Goal: Task Accomplishment & Management: Use online tool/utility

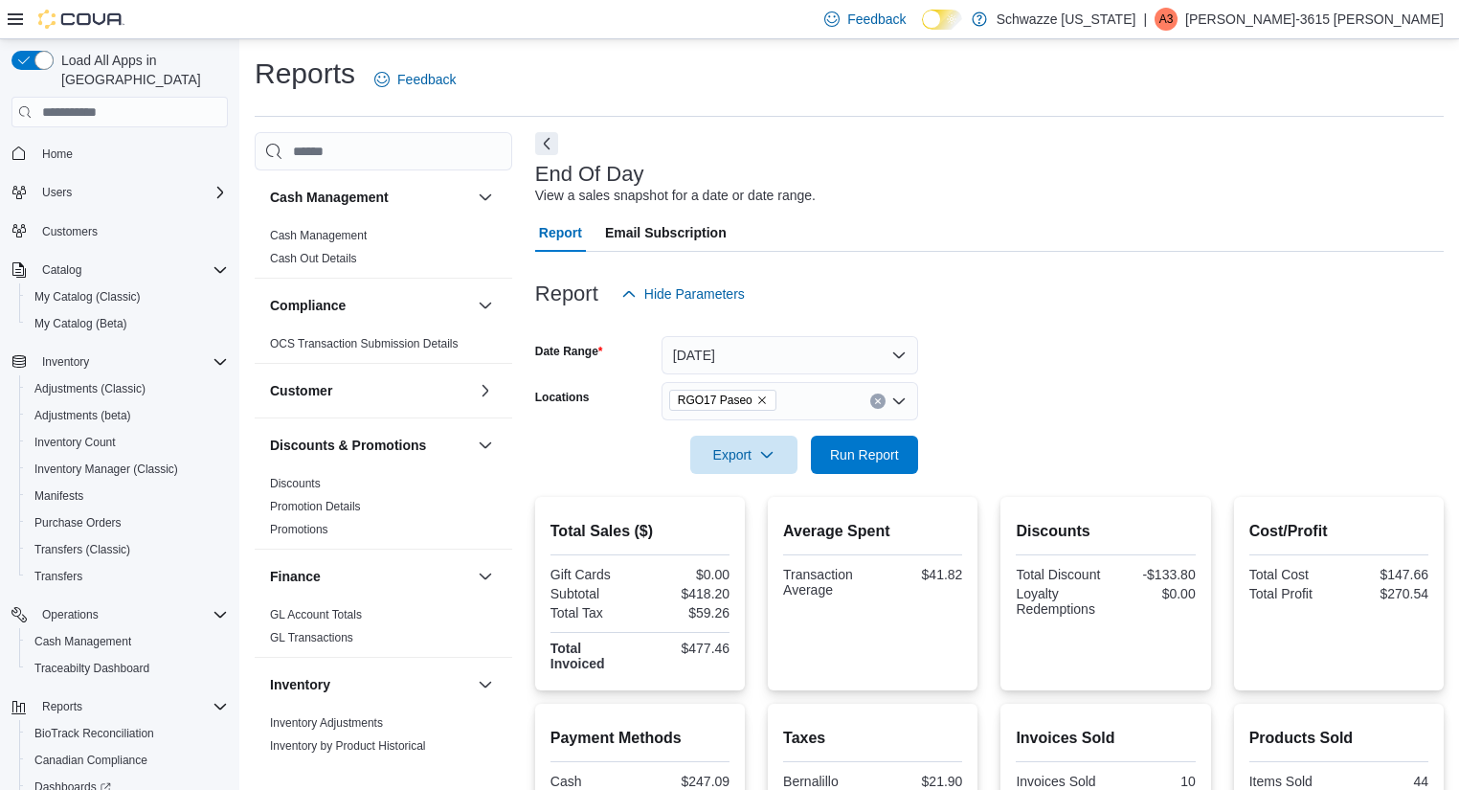
click at [864, 459] on span "Run Report" at bounding box center [864, 454] width 69 height 19
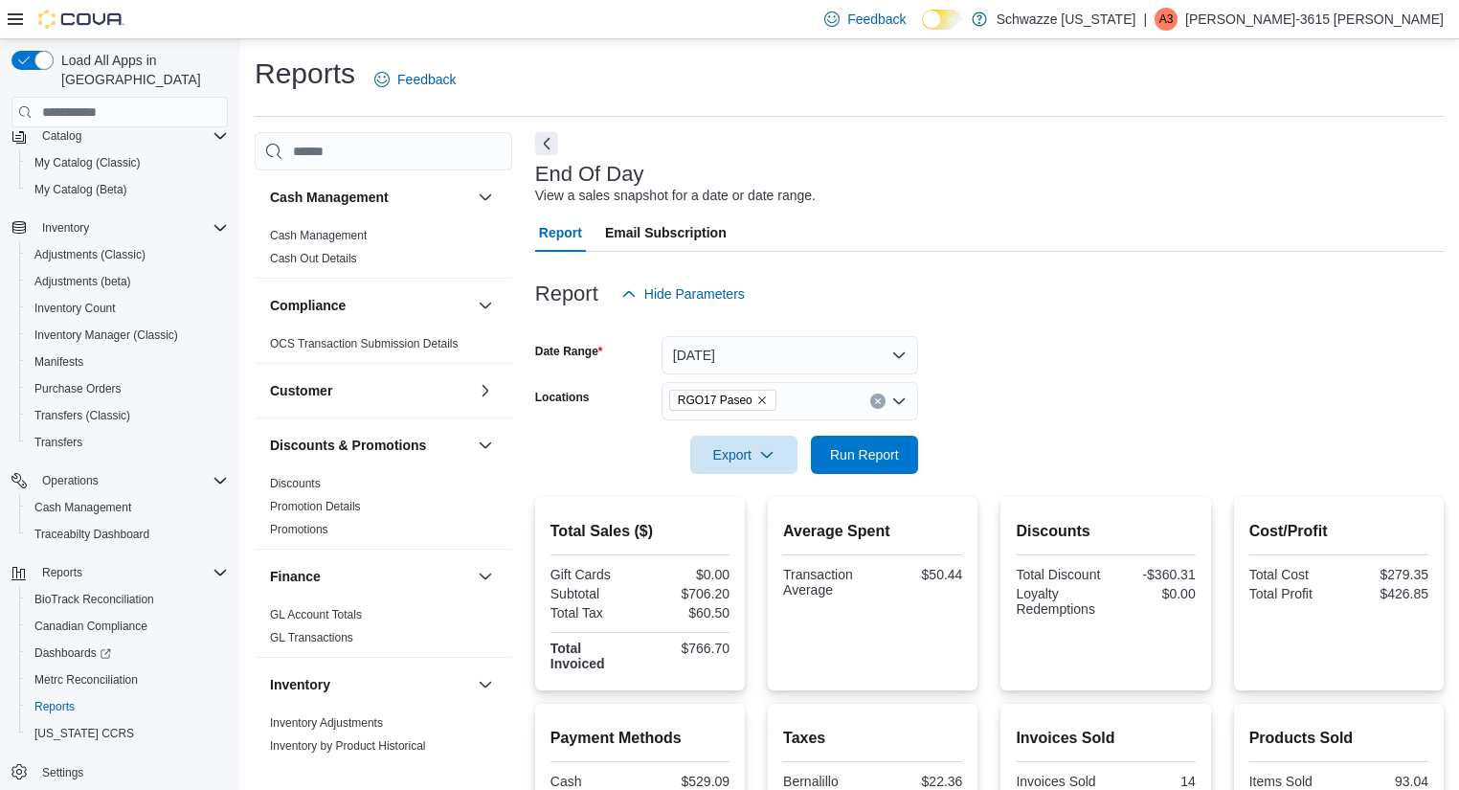
scroll to position [333, 0]
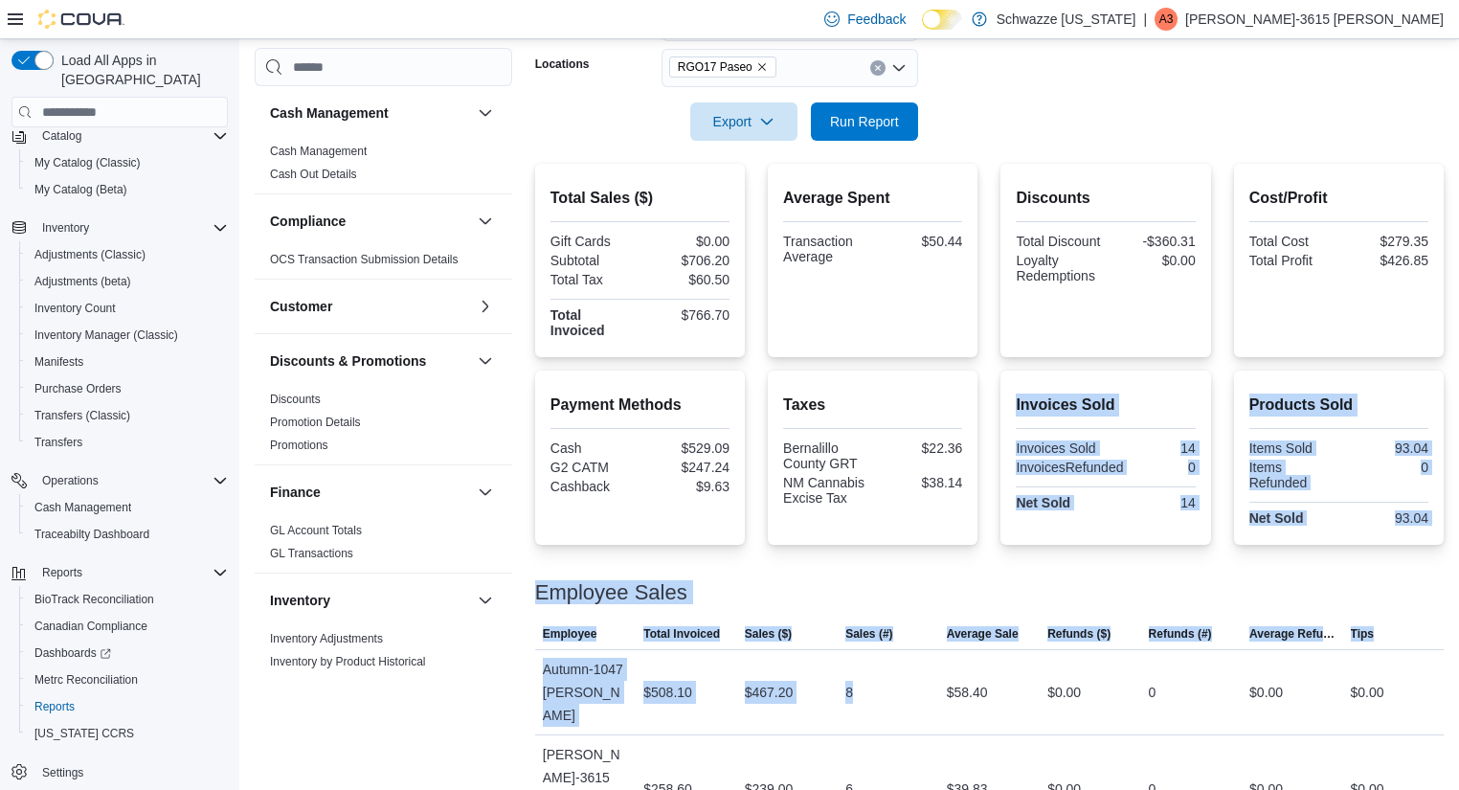
drag, startPoint x: 860, startPoint y: 666, endPoint x: 915, endPoint y: 537, distance: 140.6
click at [915, 537] on div "Total Sales ($) Gift Cards $0.00 Subtotal $706.20 Total Tax $60.50 Total Invoic…" at bounding box center [989, 504] width 908 height 680
click at [915, 537] on div "Taxes Bernalillo County GRT $22.36 NM Cannabis Excise Tax $38.14" at bounding box center [873, 457] width 210 height 174
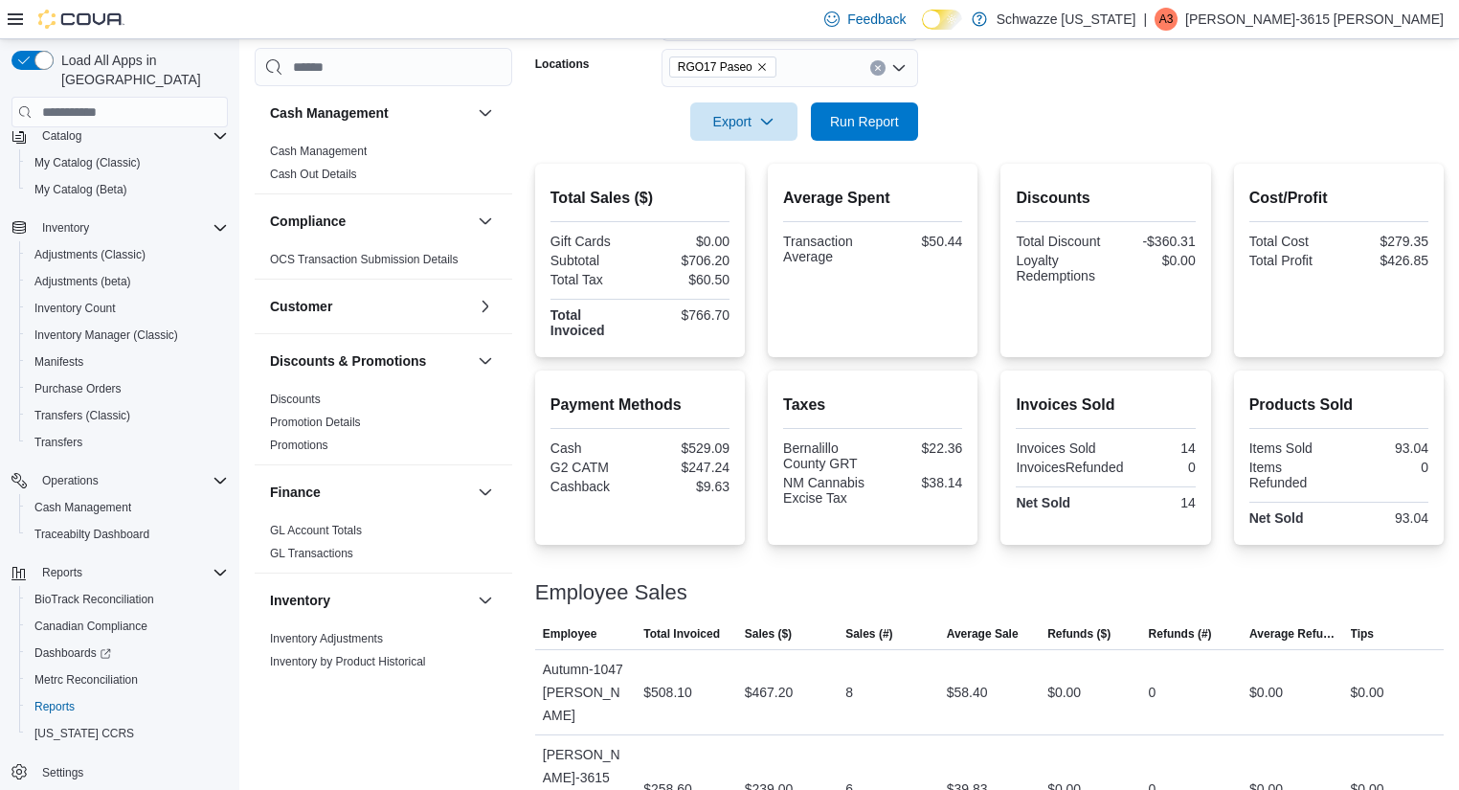
scroll to position [0, 0]
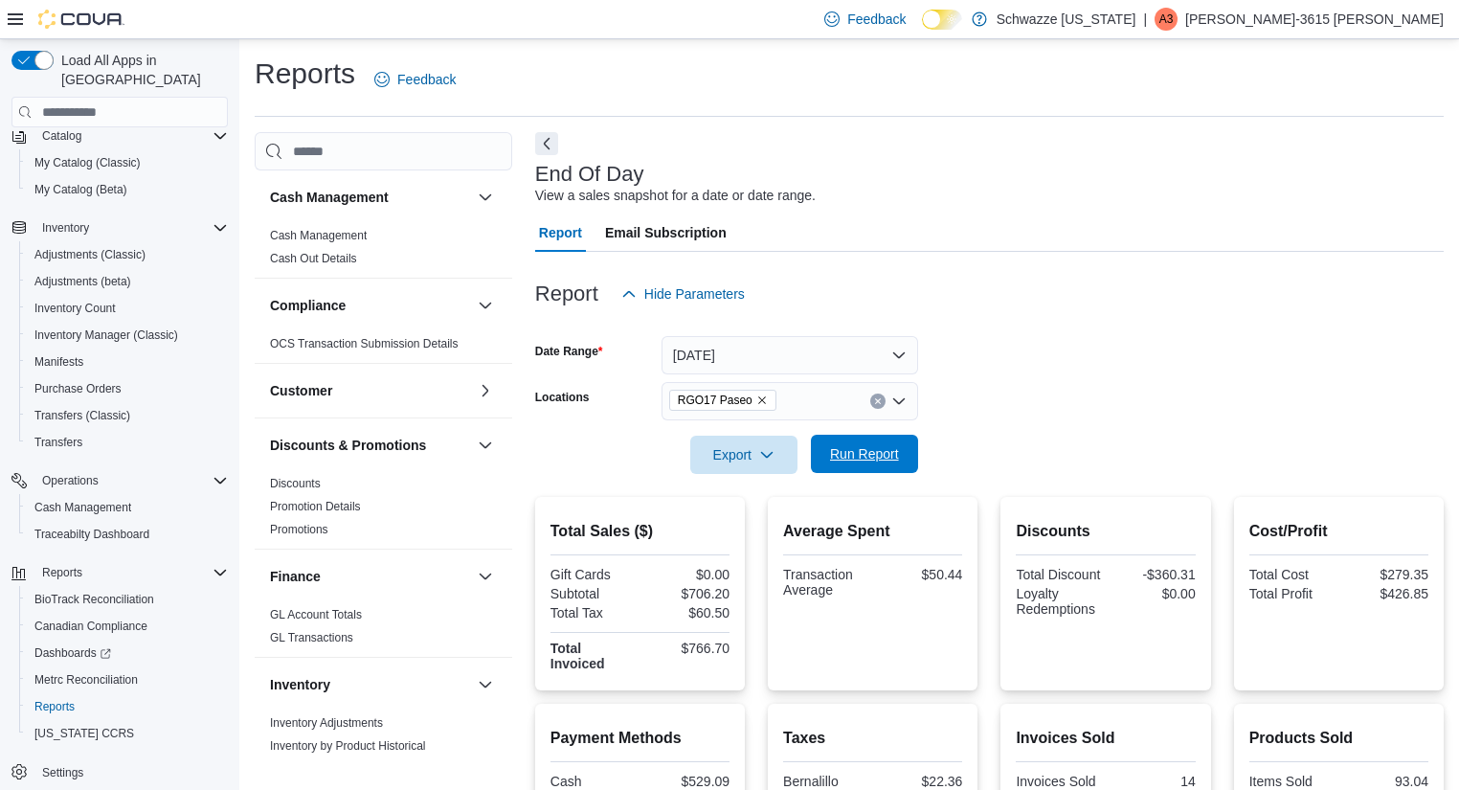
click at [866, 441] on span "Run Report" at bounding box center [864, 454] width 84 height 38
click at [1320, 176] on div "End Of Day View a sales snapshot for a date or date range." at bounding box center [984, 184] width 899 height 43
click at [877, 190] on div "End Of Day View a sales snapshot for a date or date range." at bounding box center [984, 184] width 899 height 43
click at [784, 394] on input "Locations" at bounding box center [785, 401] width 2 height 23
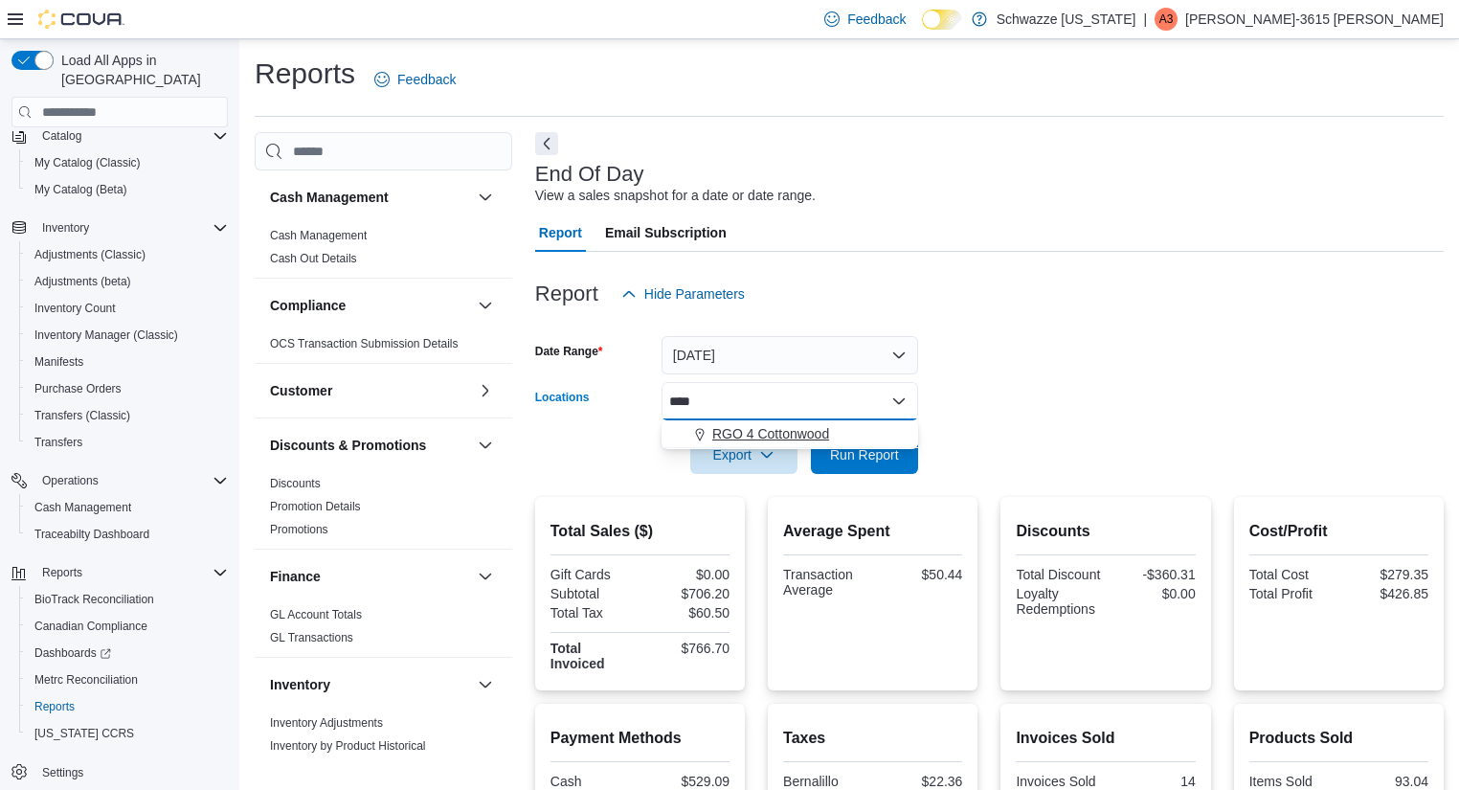
type input "****"
click at [773, 440] on span "RGO 4 Cottonwood" at bounding box center [770, 433] width 117 height 19
click at [1038, 448] on form "Date Range [DATE] Locations RGO 4 Cottonwood Export Run Report" at bounding box center [989, 393] width 908 height 161
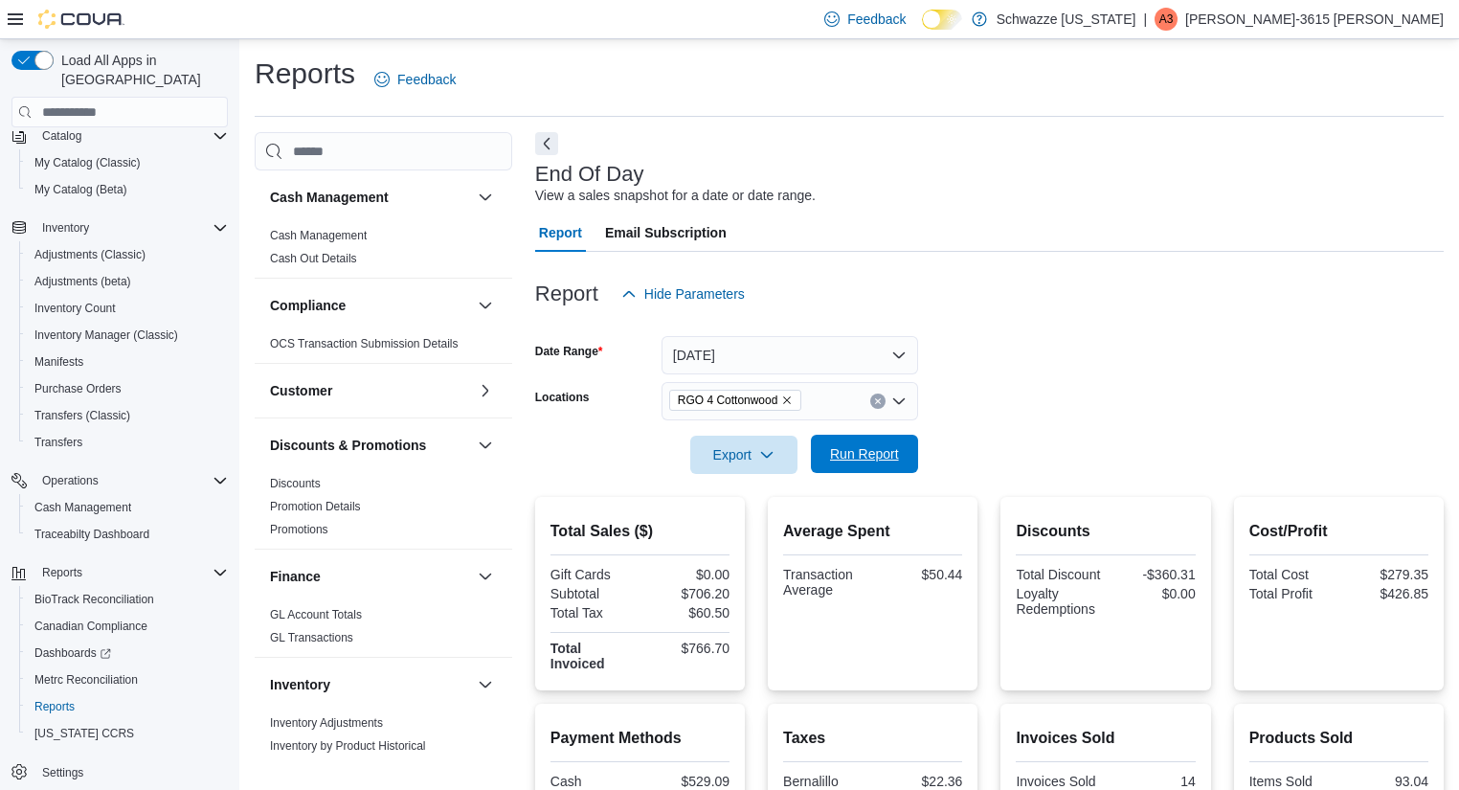
click at [874, 449] on span "Run Report" at bounding box center [864, 453] width 69 height 19
click at [1271, 366] on form "Date Range [DATE] Locations RGO 4 Cottonwood Export Run Report" at bounding box center [989, 393] width 908 height 161
click at [888, 398] on div "RGO 4 Cottonwood" at bounding box center [789, 401] width 257 height 38
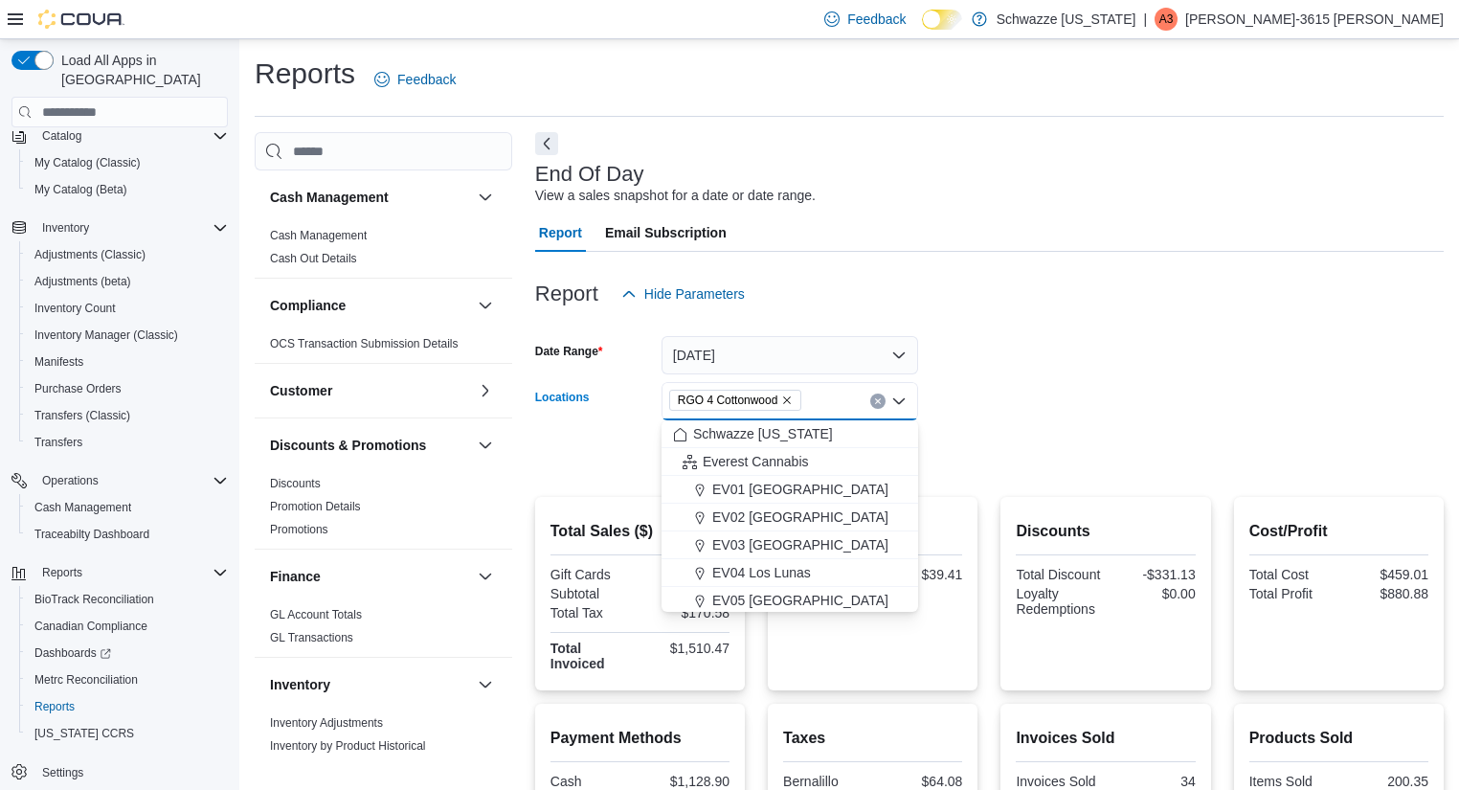
click at [876, 401] on icon "Clear input" at bounding box center [878, 401] width 8 height 8
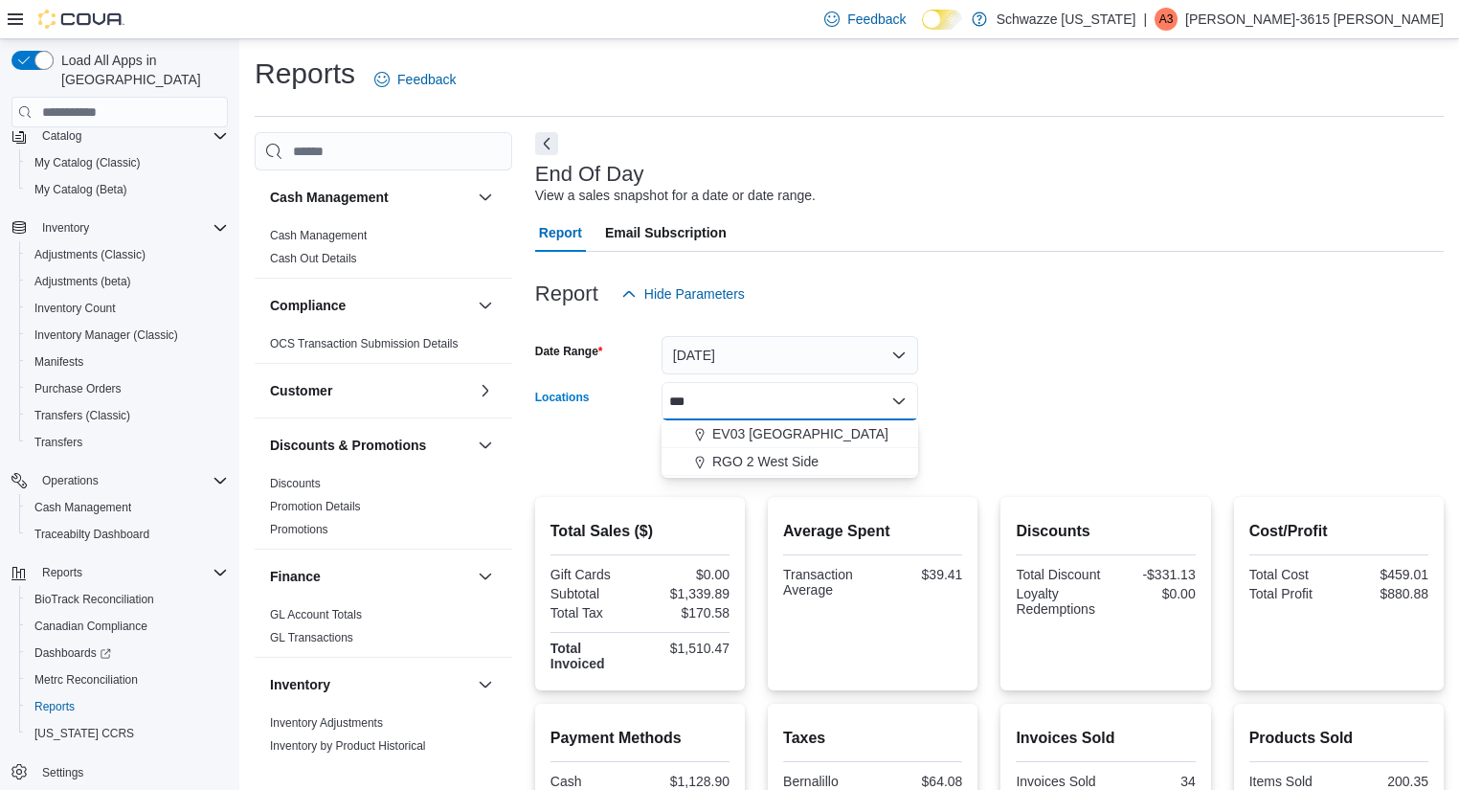
type input "***"
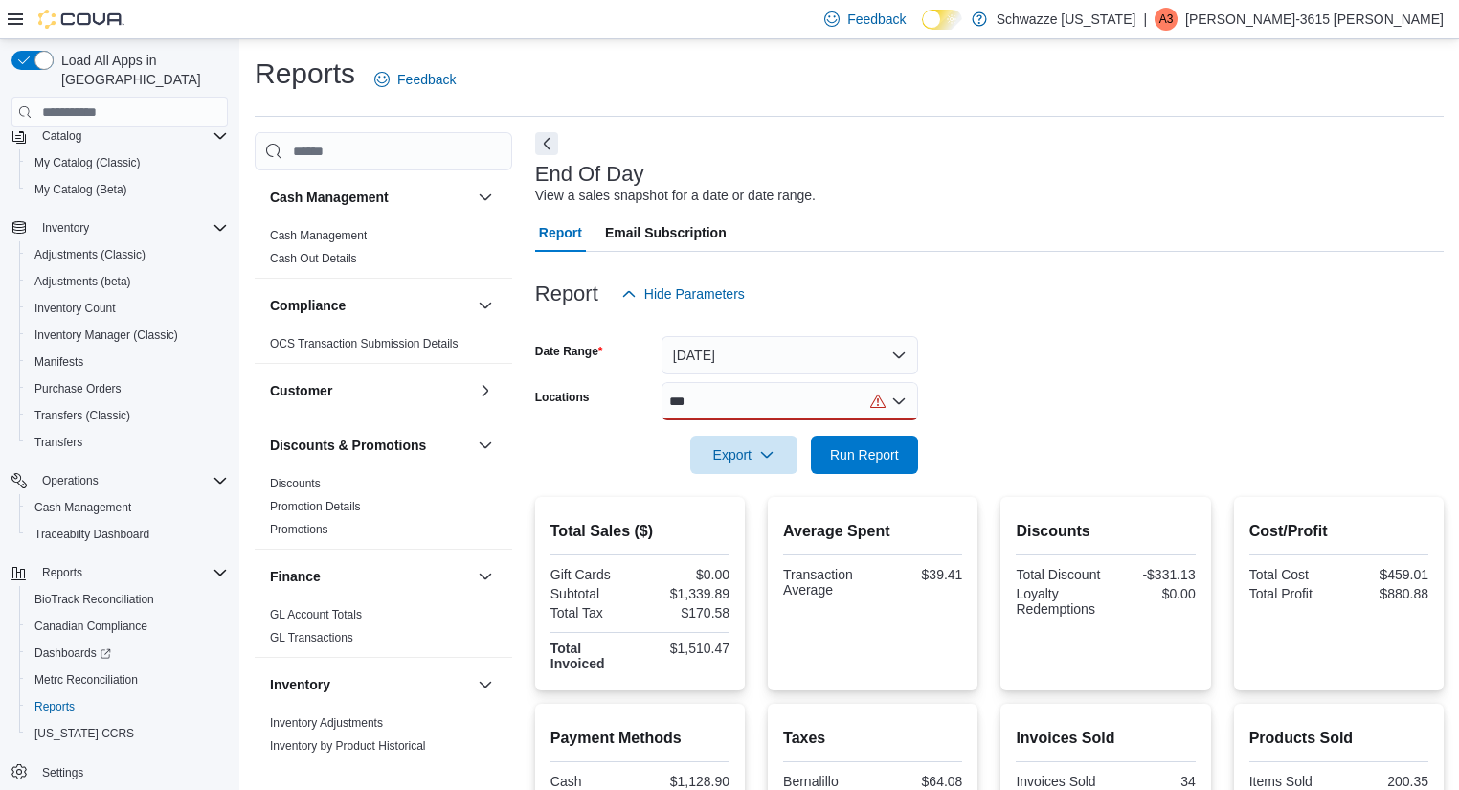
click at [851, 408] on div "***" at bounding box center [789, 401] width 257 height 38
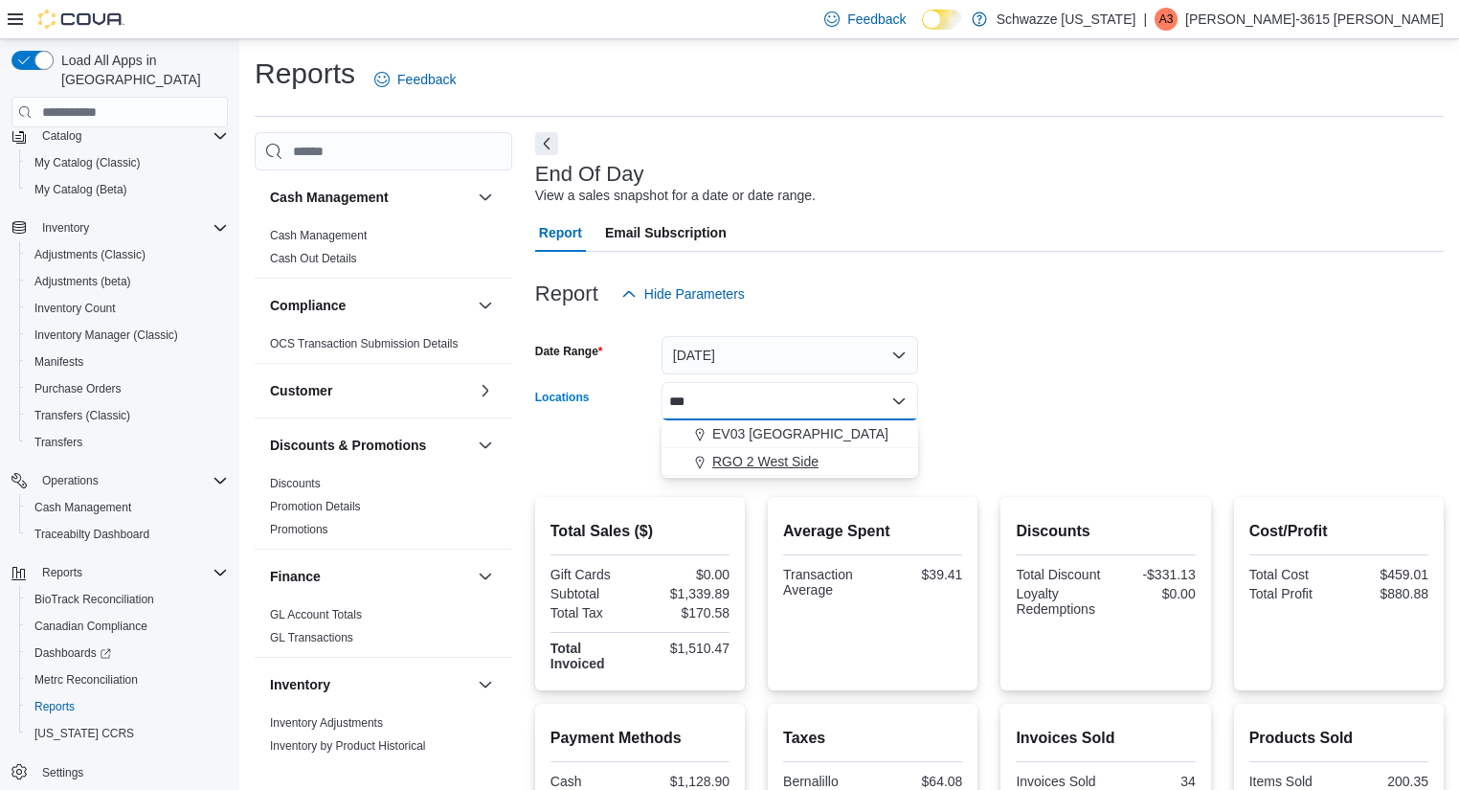
click at [828, 467] on div "RGO 2 West Side" at bounding box center [790, 461] width 234 height 19
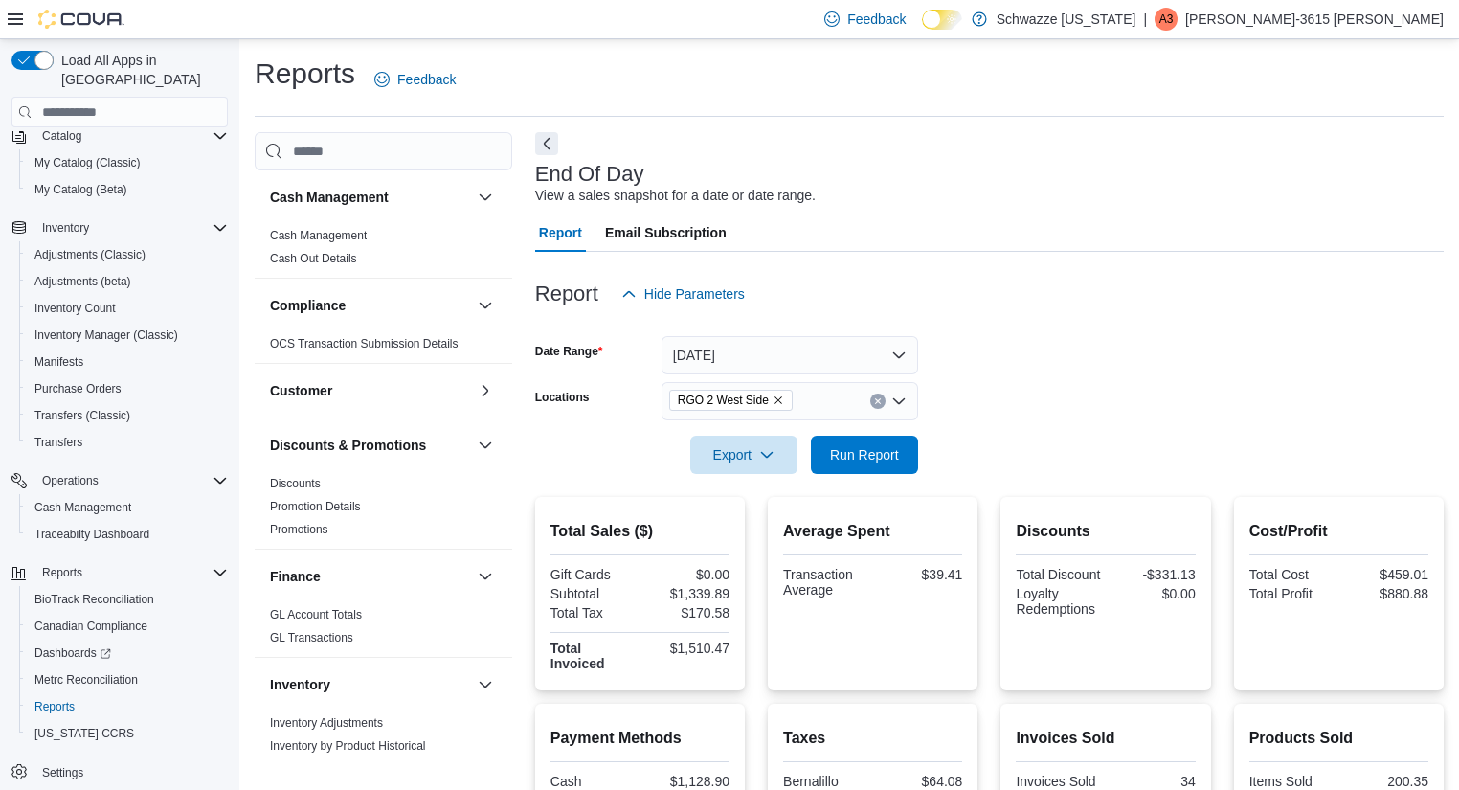
click at [971, 437] on form "Date Range [DATE] Locations RGO 2 West Side Export Run Report" at bounding box center [989, 393] width 908 height 161
click at [852, 454] on span "Run Report" at bounding box center [864, 453] width 69 height 19
click at [871, 394] on div "RGO 2 West Side" at bounding box center [789, 401] width 257 height 38
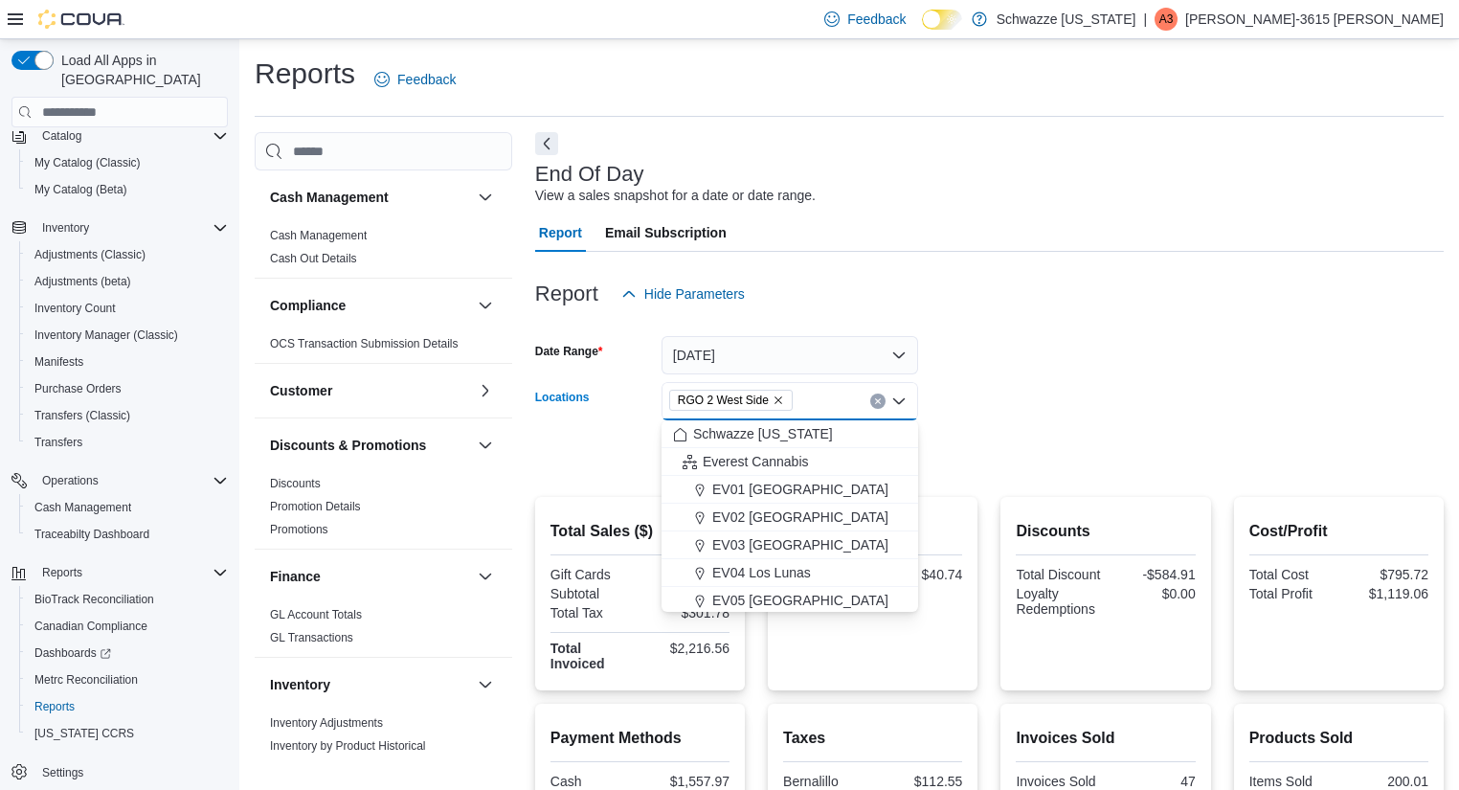
click at [879, 400] on icon "Clear input" at bounding box center [877, 401] width 5 height 5
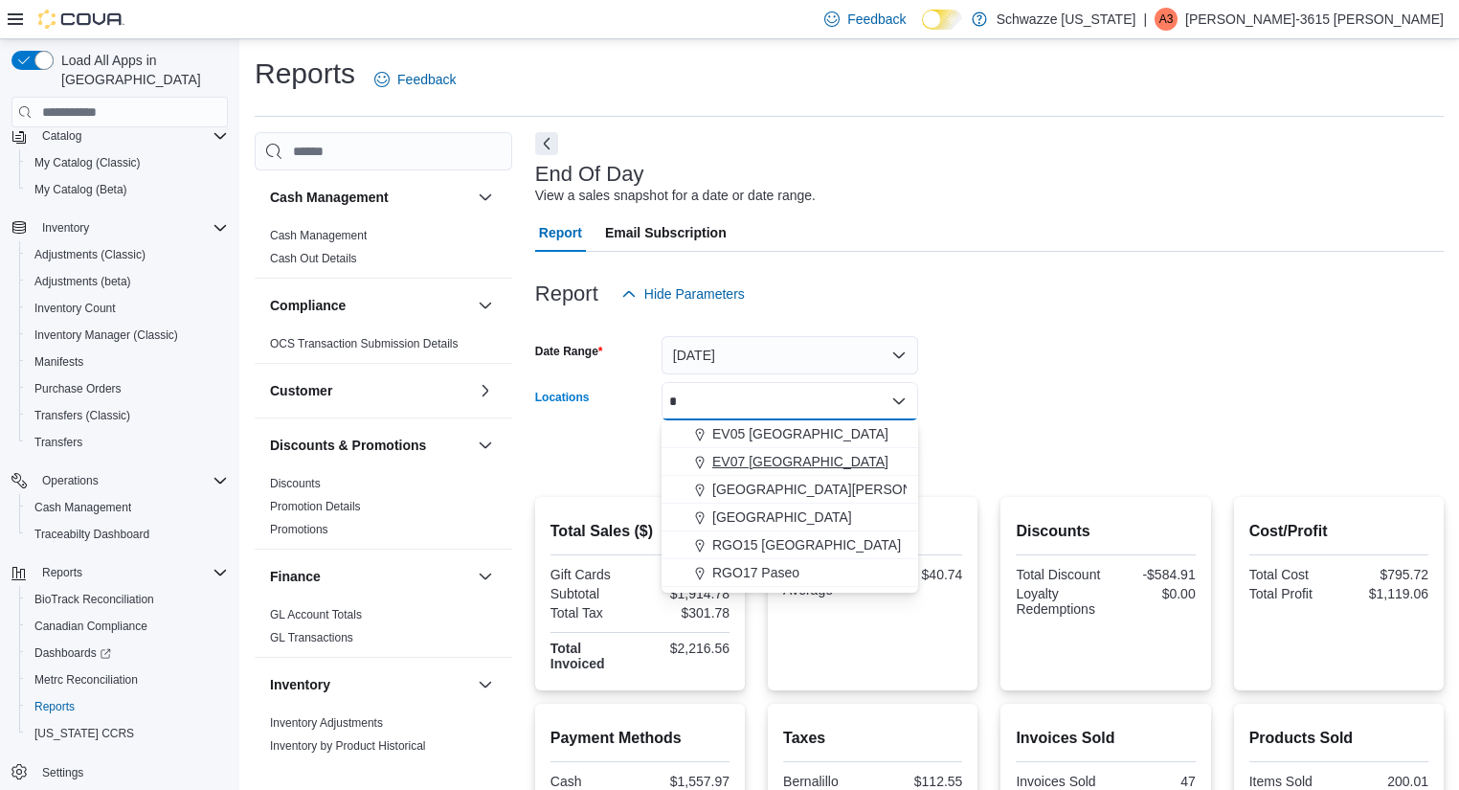
type input "*"
click at [829, 453] on span "EV07 [GEOGRAPHIC_DATA]" at bounding box center [800, 461] width 176 height 19
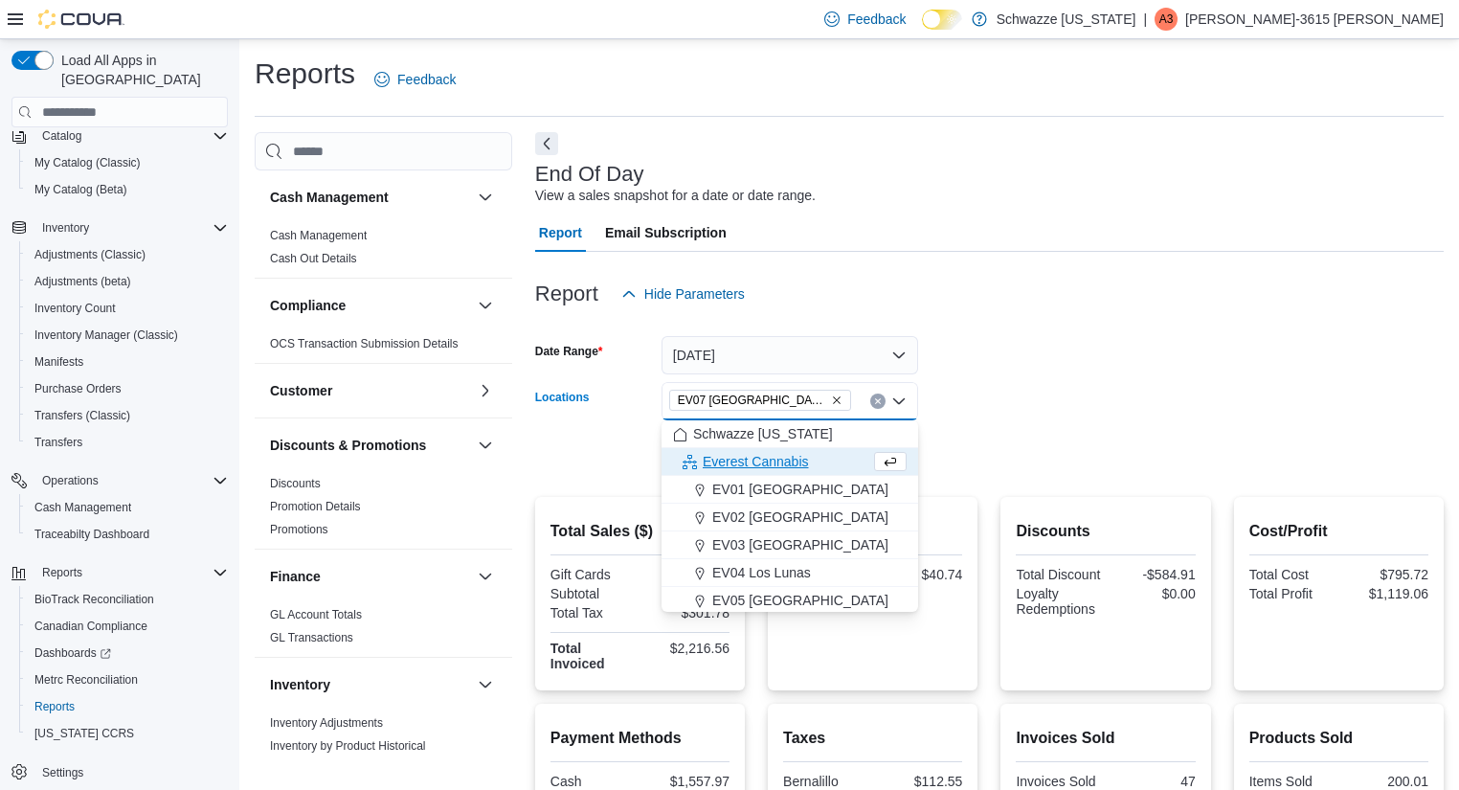
click at [1042, 423] on div at bounding box center [989, 427] width 908 height 15
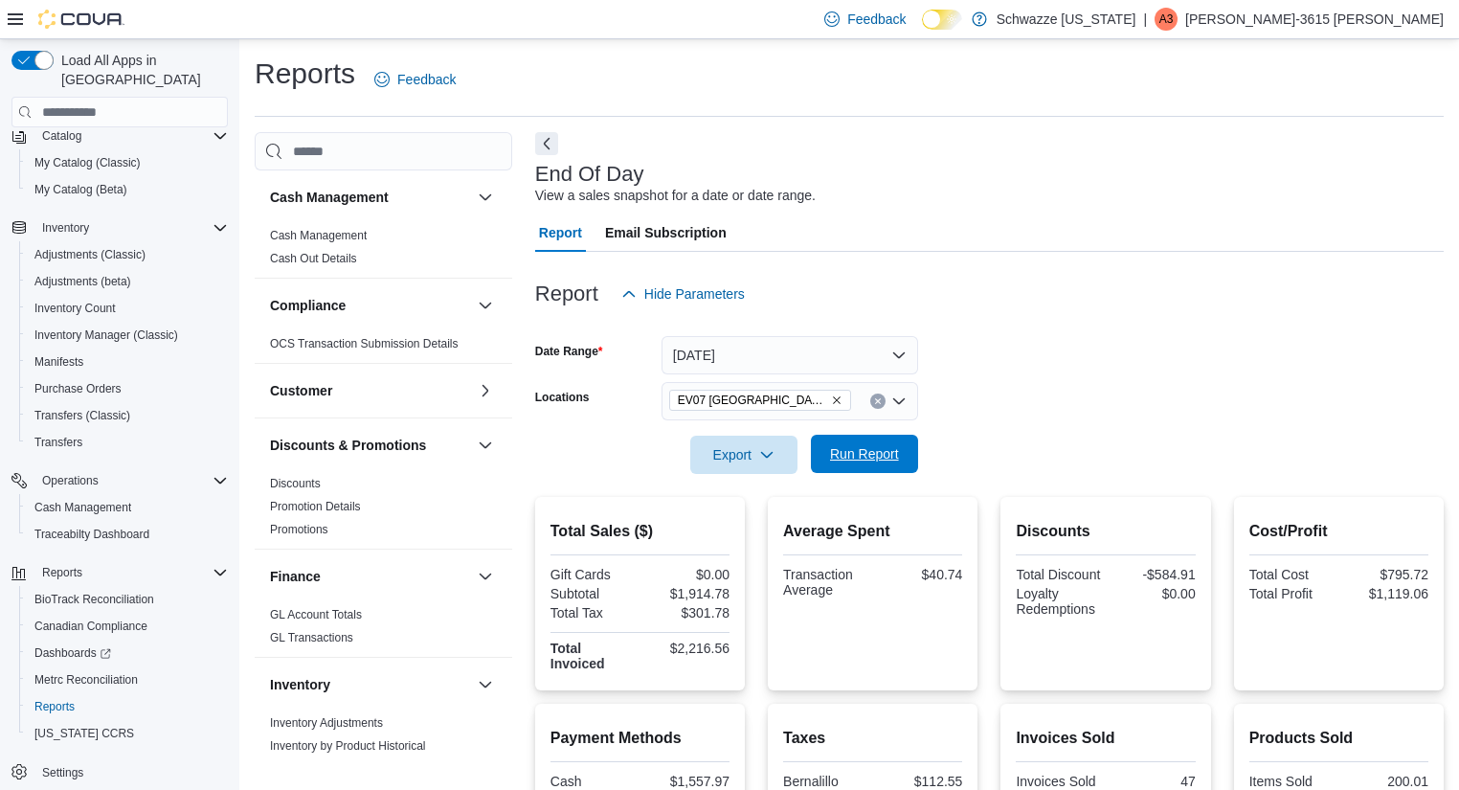
click at [837, 458] on span "Run Report" at bounding box center [864, 453] width 69 height 19
click at [733, 312] on span "Hide Parameters" at bounding box center [682, 294] width 123 height 38
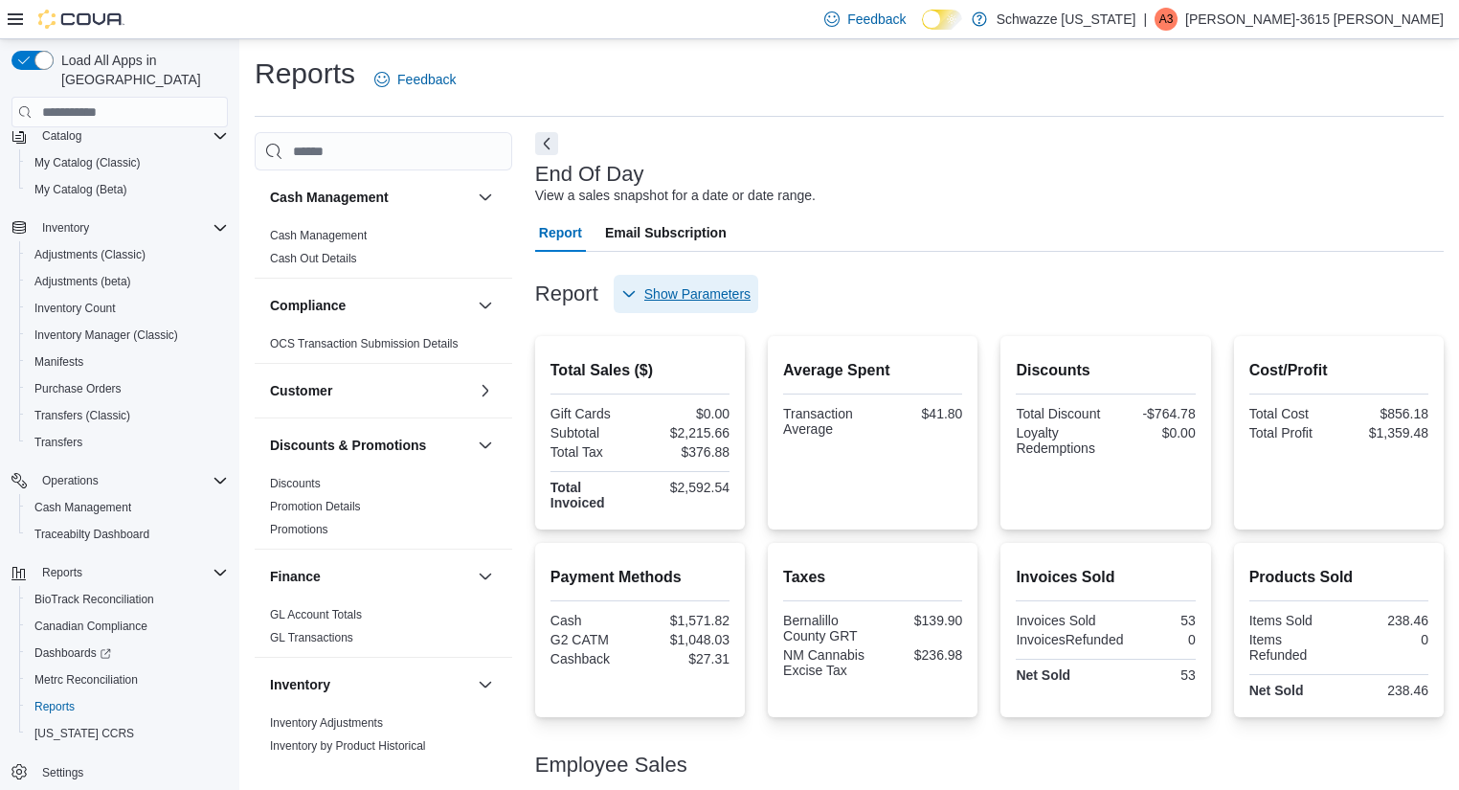
drag, startPoint x: 711, startPoint y: 295, endPoint x: 640, endPoint y: 282, distance: 71.9
click at [640, 282] on span "Show Parameters" at bounding box center [685, 294] width 129 height 38
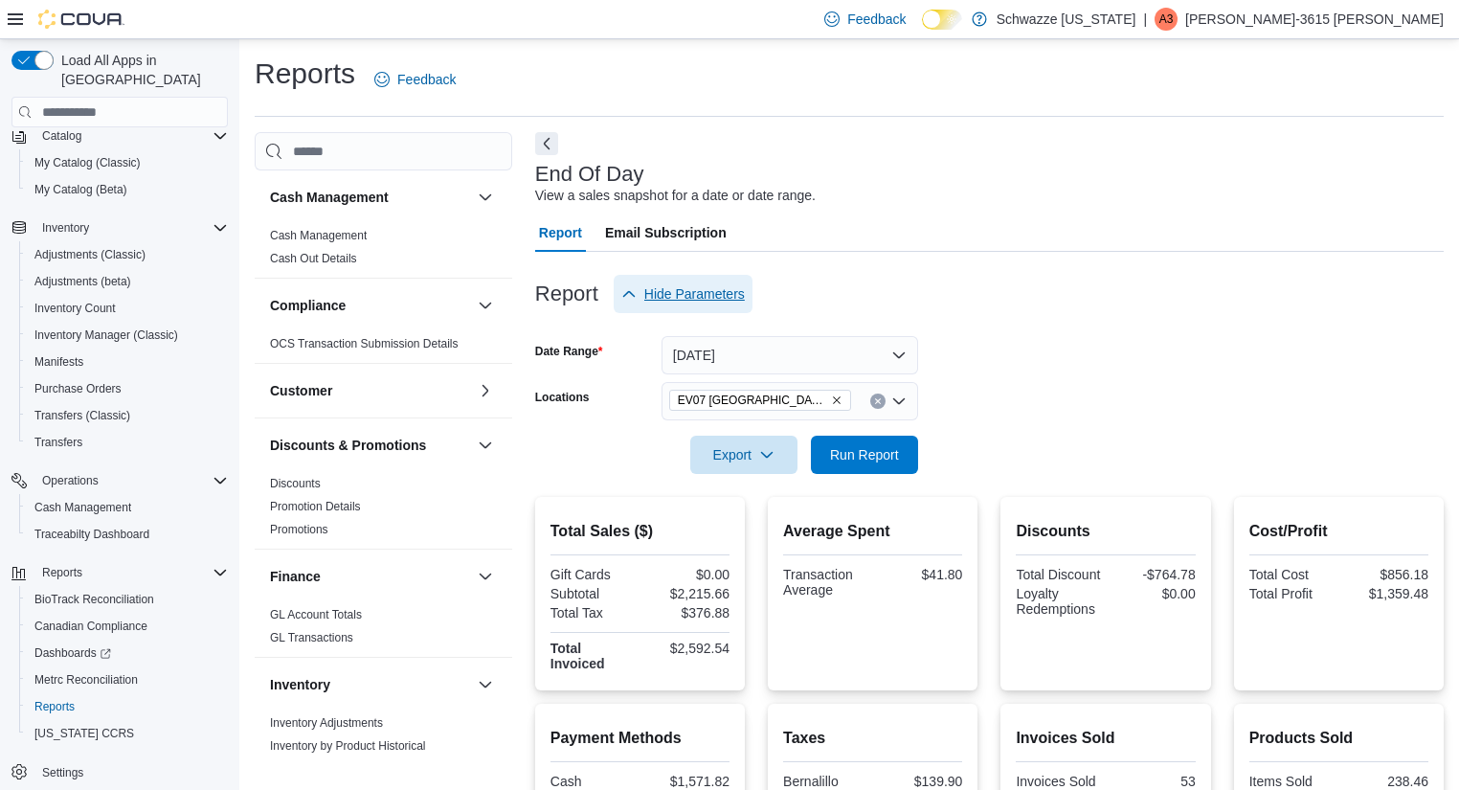
drag, startPoint x: 660, startPoint y: 291, endPoint x: 877, endPoint y: 309, distance: 217.1
click at [877, 309] on div "Report Hide Parameters" at bounding box center [989, 294] width 908 height 38
drag, startPoint x: 850, startPoint y: 363, endPoint x: 810, endPoint y: 356, distance: 40.8
click at [810, 356] on button "[DATE]" at bounding box center [789, 355] width 257 height 38
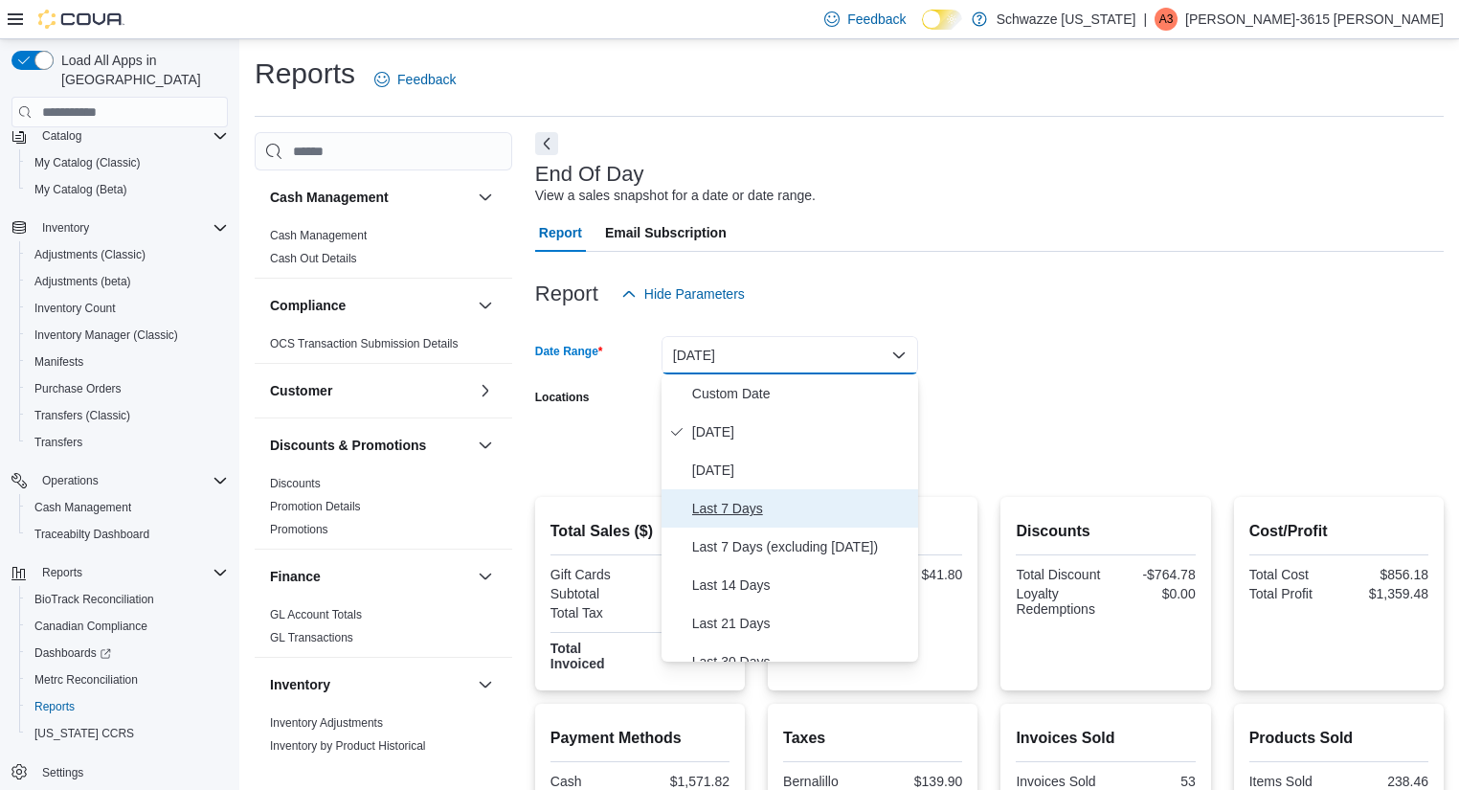
click at [769, 507] on span "Last 7 Days" at bounding box center [801, 508] width 218 height 23
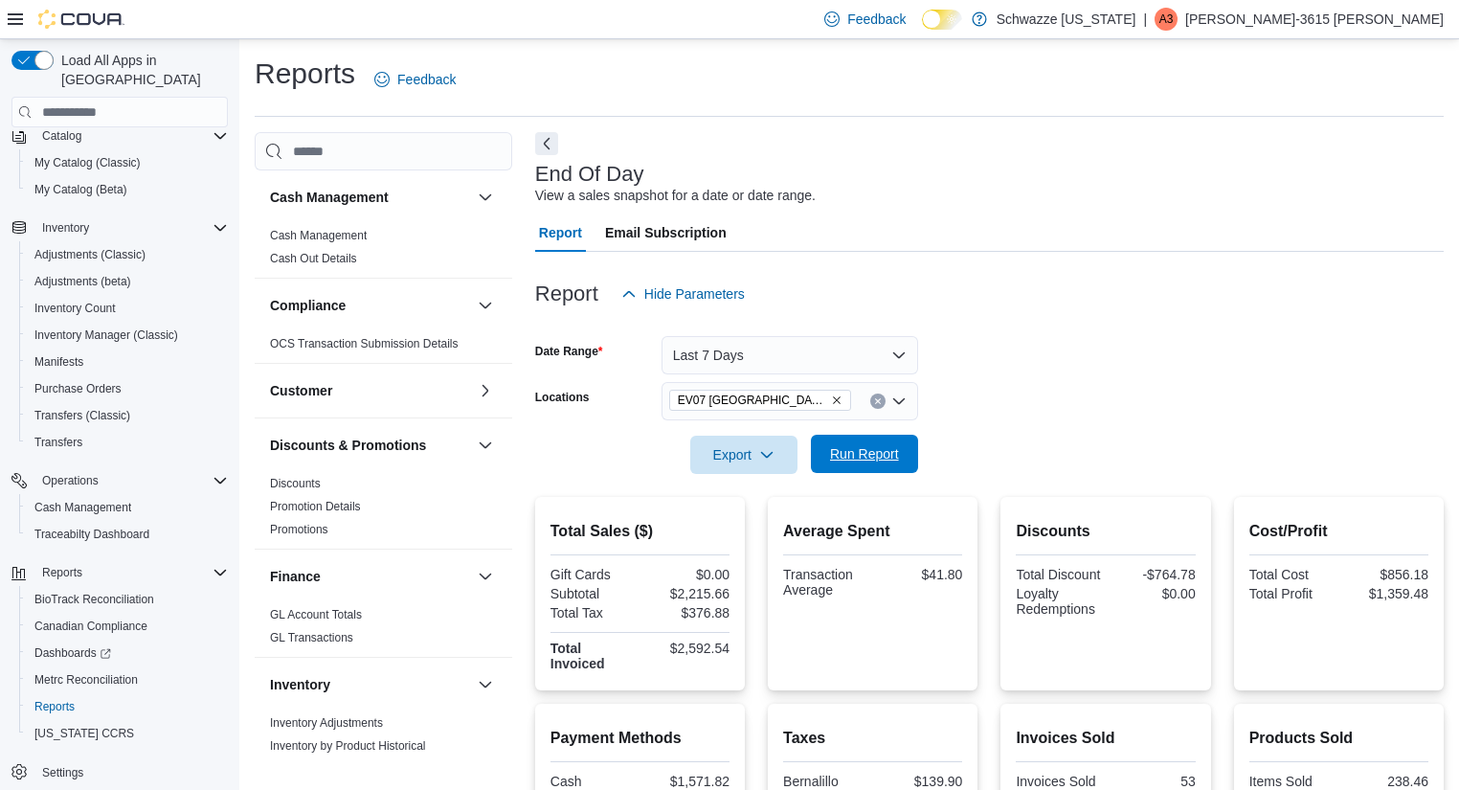
drag, startPoint x: 856, startPoint y: 482, endPoint x: 827, endPoint y: 463, distance: 34.5
click at [827, 463] on span "Run Report" at bounding box center [864, 454] width 84 height 38
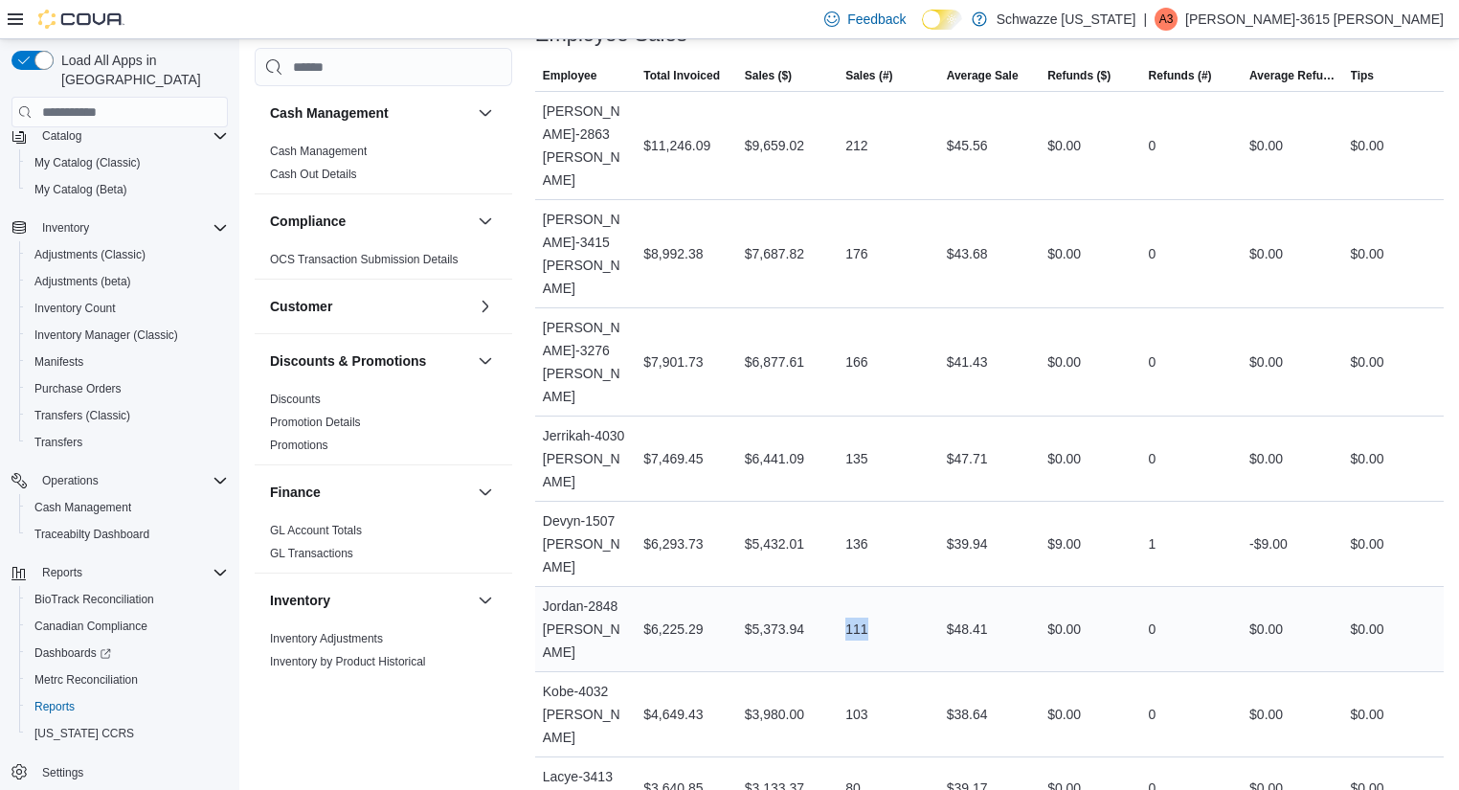
drag, startPoint x: 887, startPoint y: 436, endPoint x: 811, endPoint y: 440, distance: 76.7
click at [811, 587] on tr "Employee Jordan-2848 [PERSON_NAME] Total Invoiced $6,225.29 Sales ($) $5,373.94…" at bounding box center [989, 629] width 908 height 85
click at [877, 610] on div "111" at bounding box center [888, 629] width 101 height 38
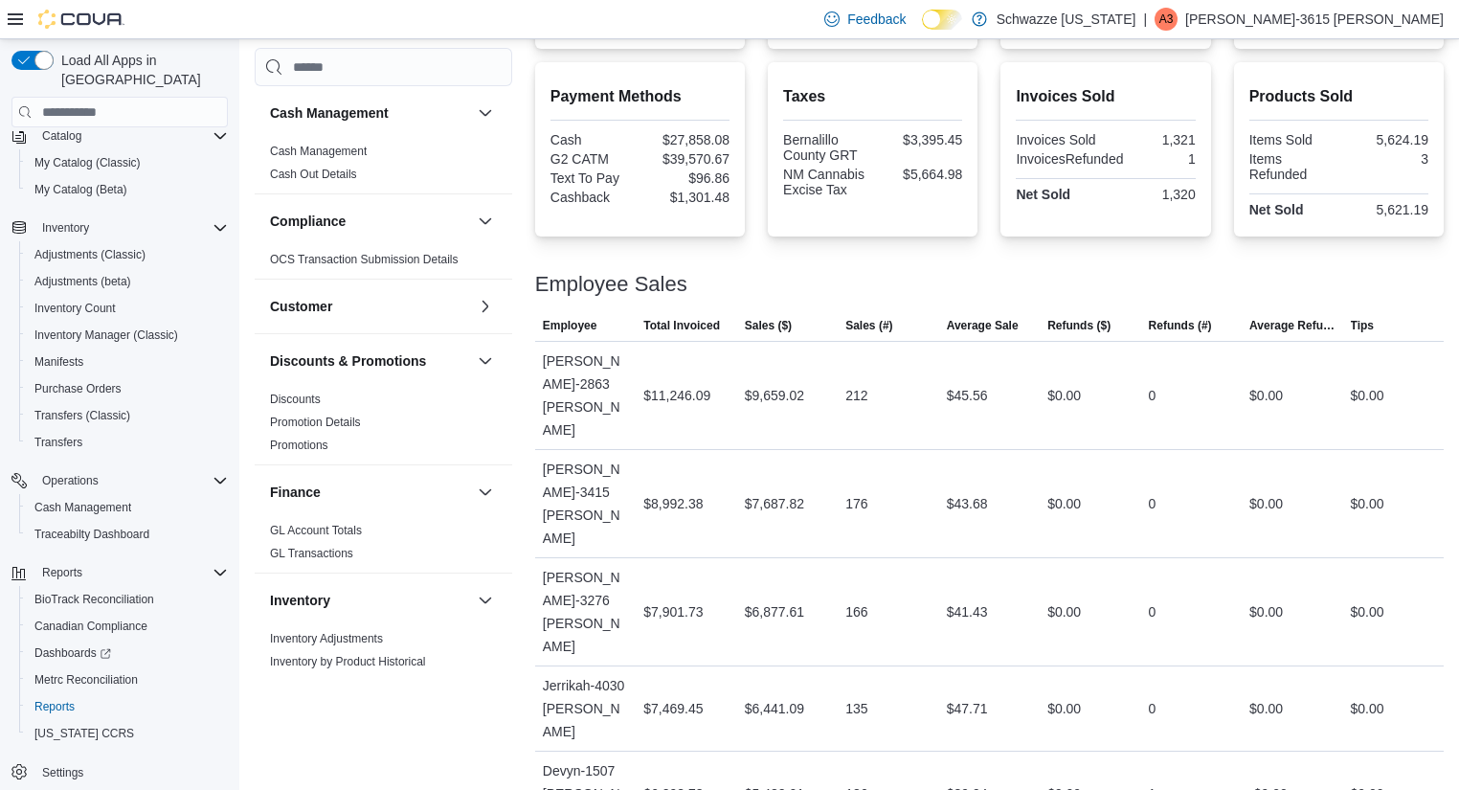
scroll to position [0, 0]
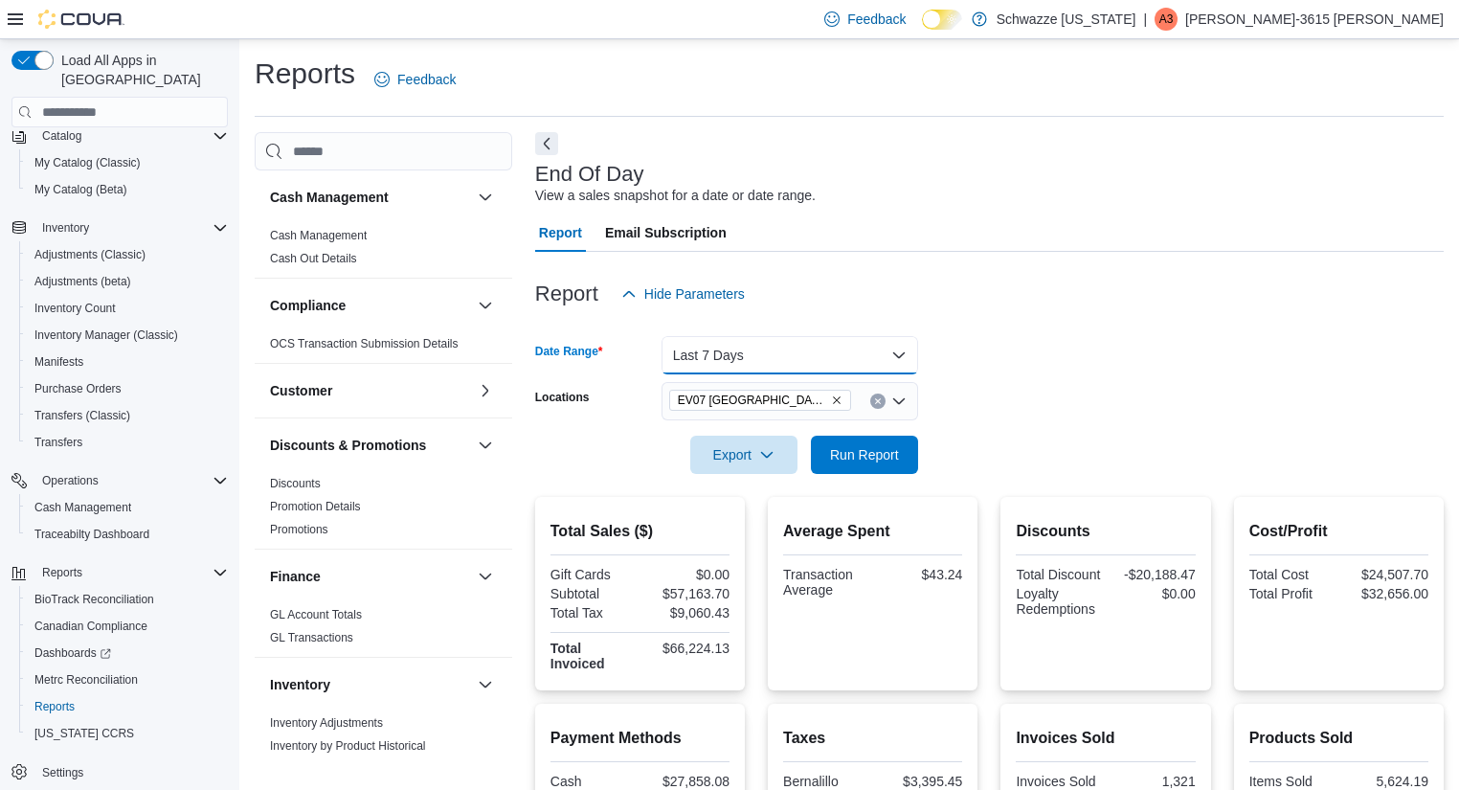
click at [781, 360] on button "Last 7 Days" at bounding box center [789, 355] width 257 height 38
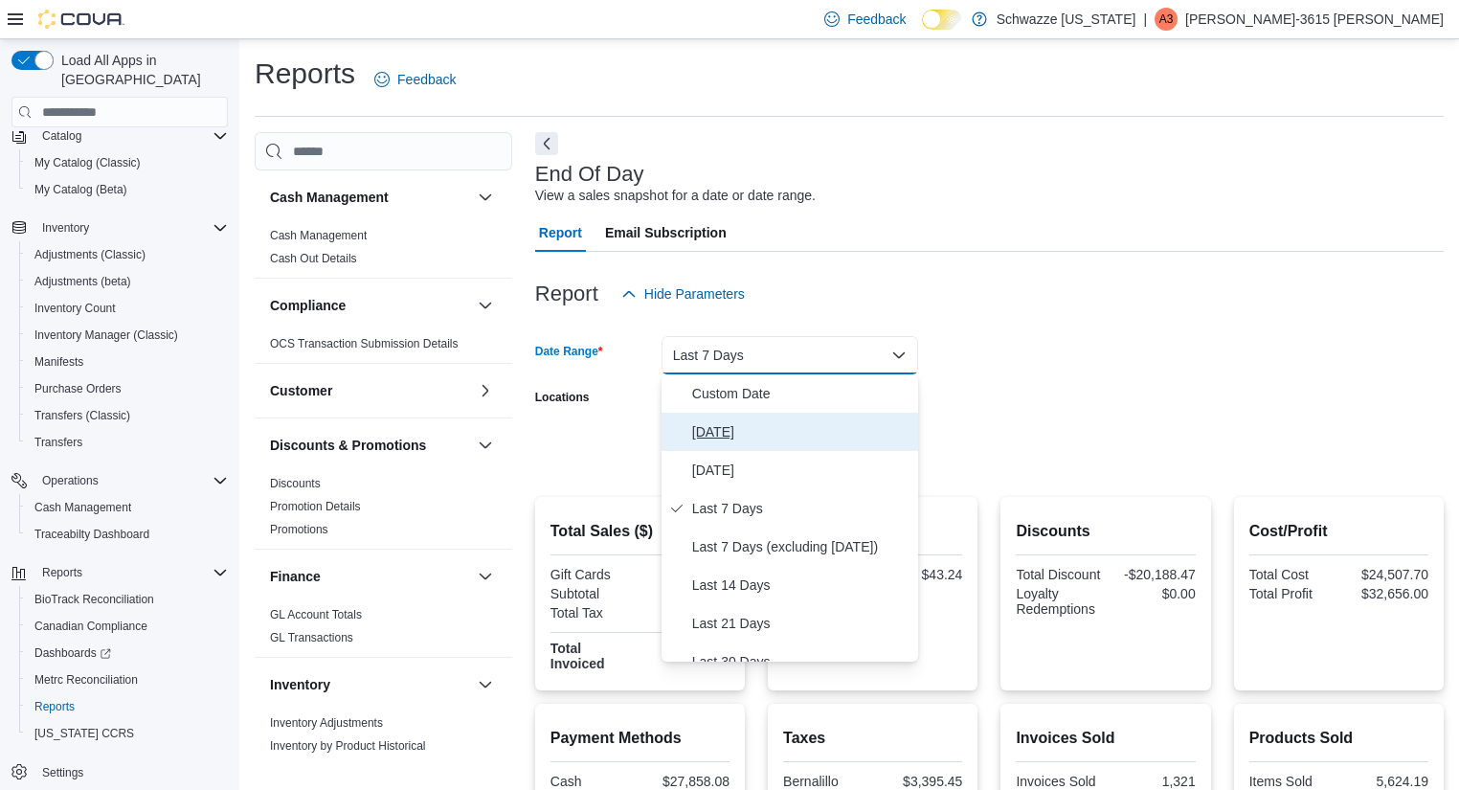
click at [794, 433] on span "[DATE]" at bounding box center [801, 431] width 218 height 23
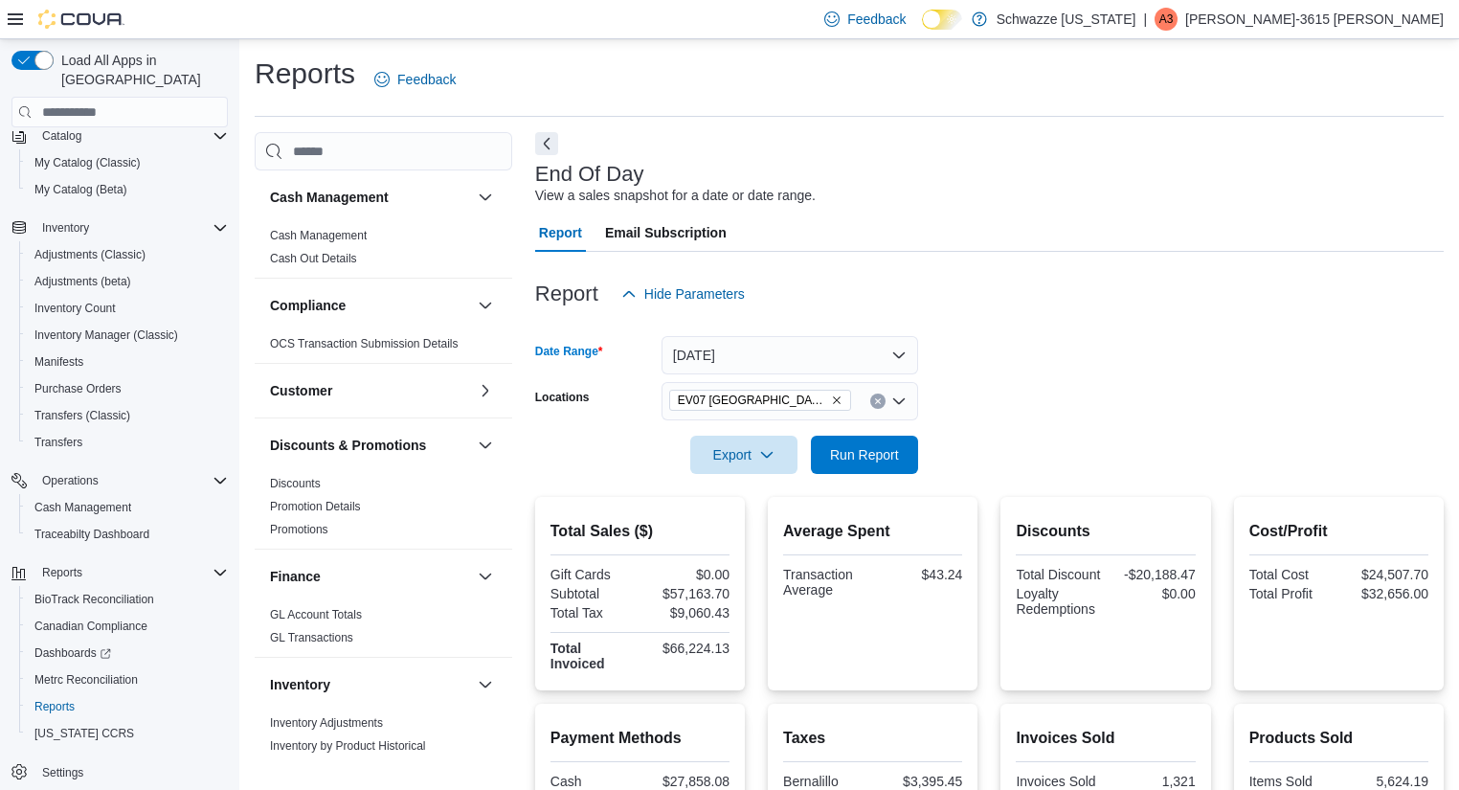
click at [880, 399] on icon "Clear input" at bounding box center [877, 401] width 5 height 5
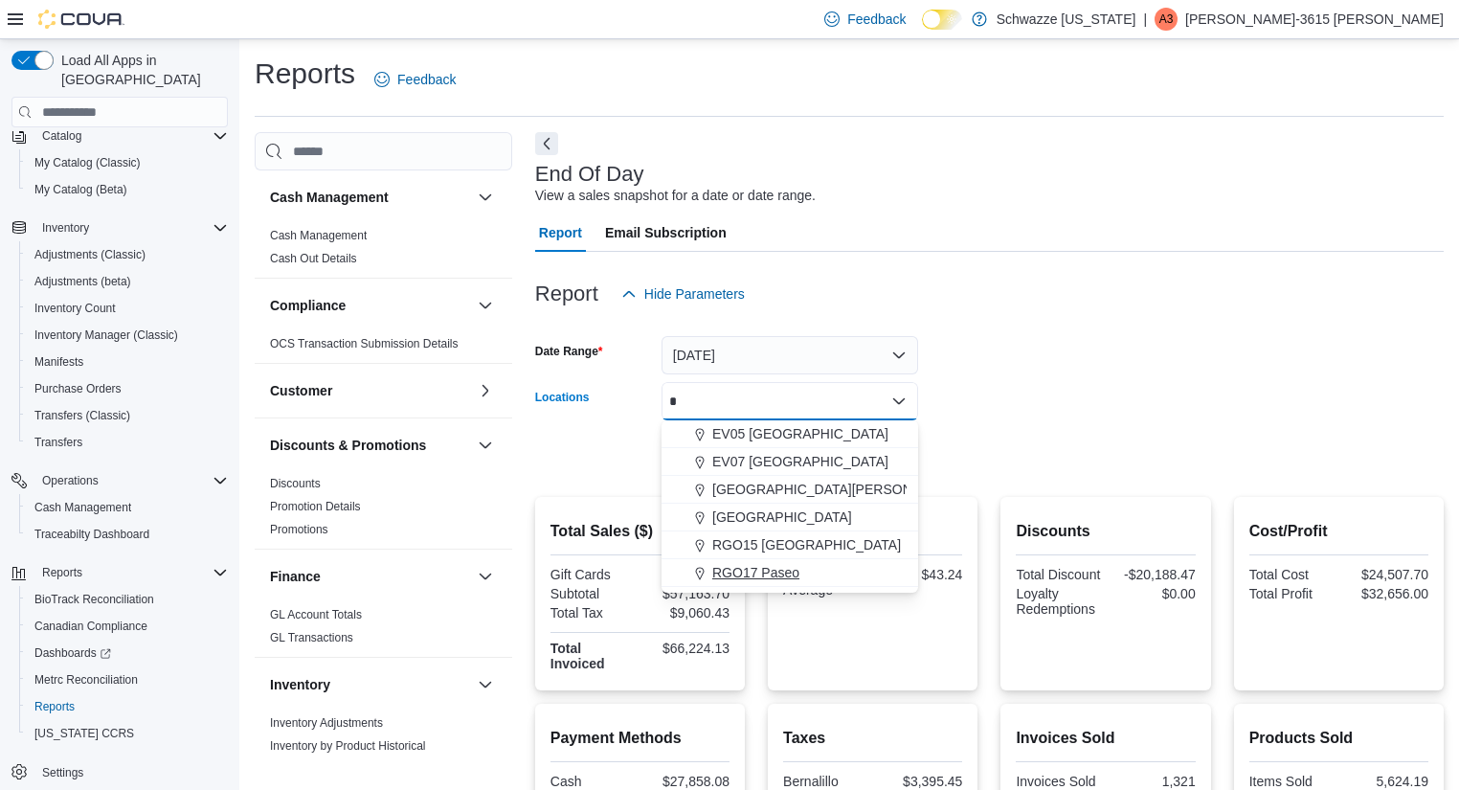
type input "*"
click at [817, 567] on div "RGO17 Paseo" at bounding box center [790, 572] width 234 height 19
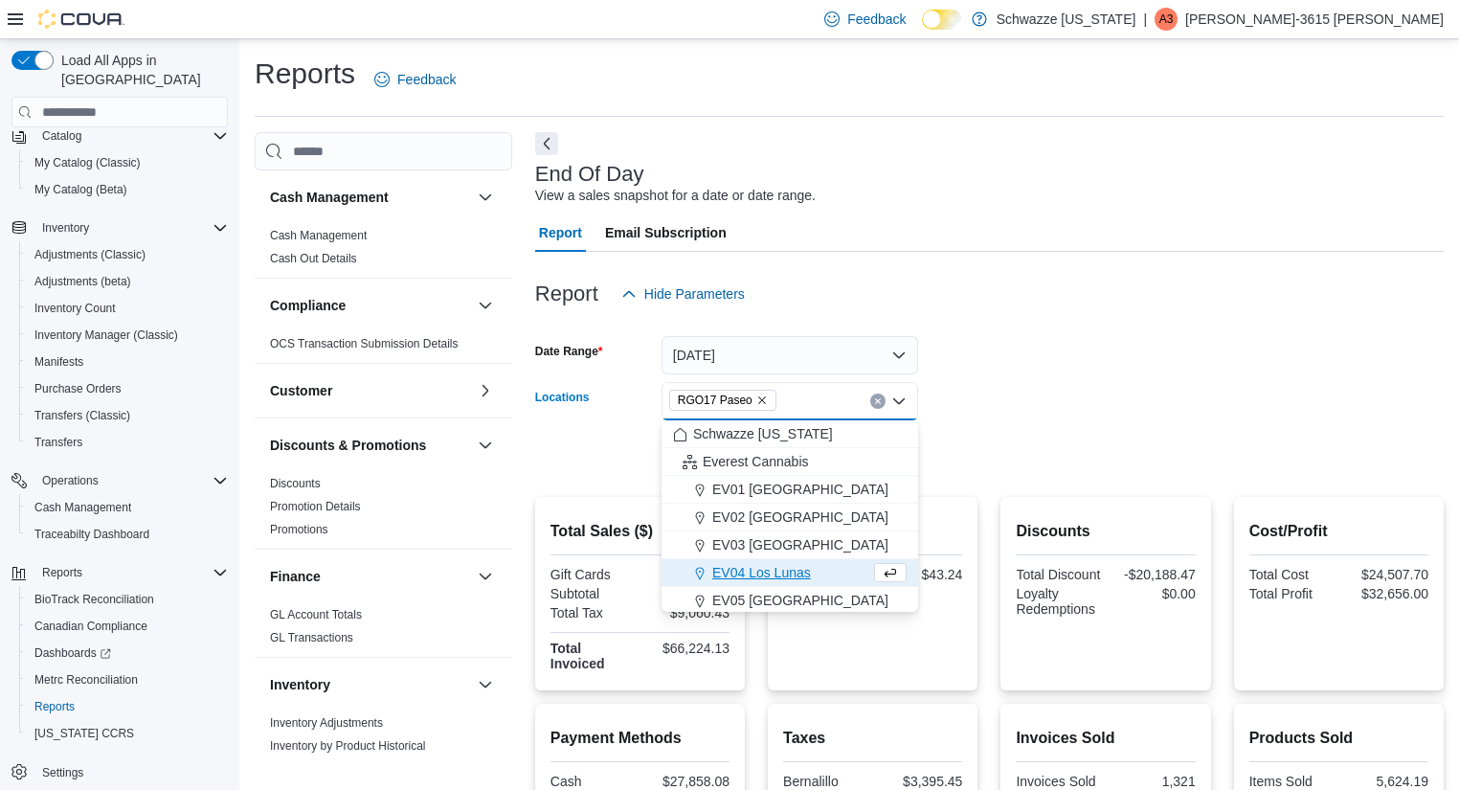
click at [942, 459] on form "Date Range [DATE] Locations RGO17 Paseo Combo box. Selected. RGO17 Paseo. Press…" at bounding box center [989, 393] width 908 height 161
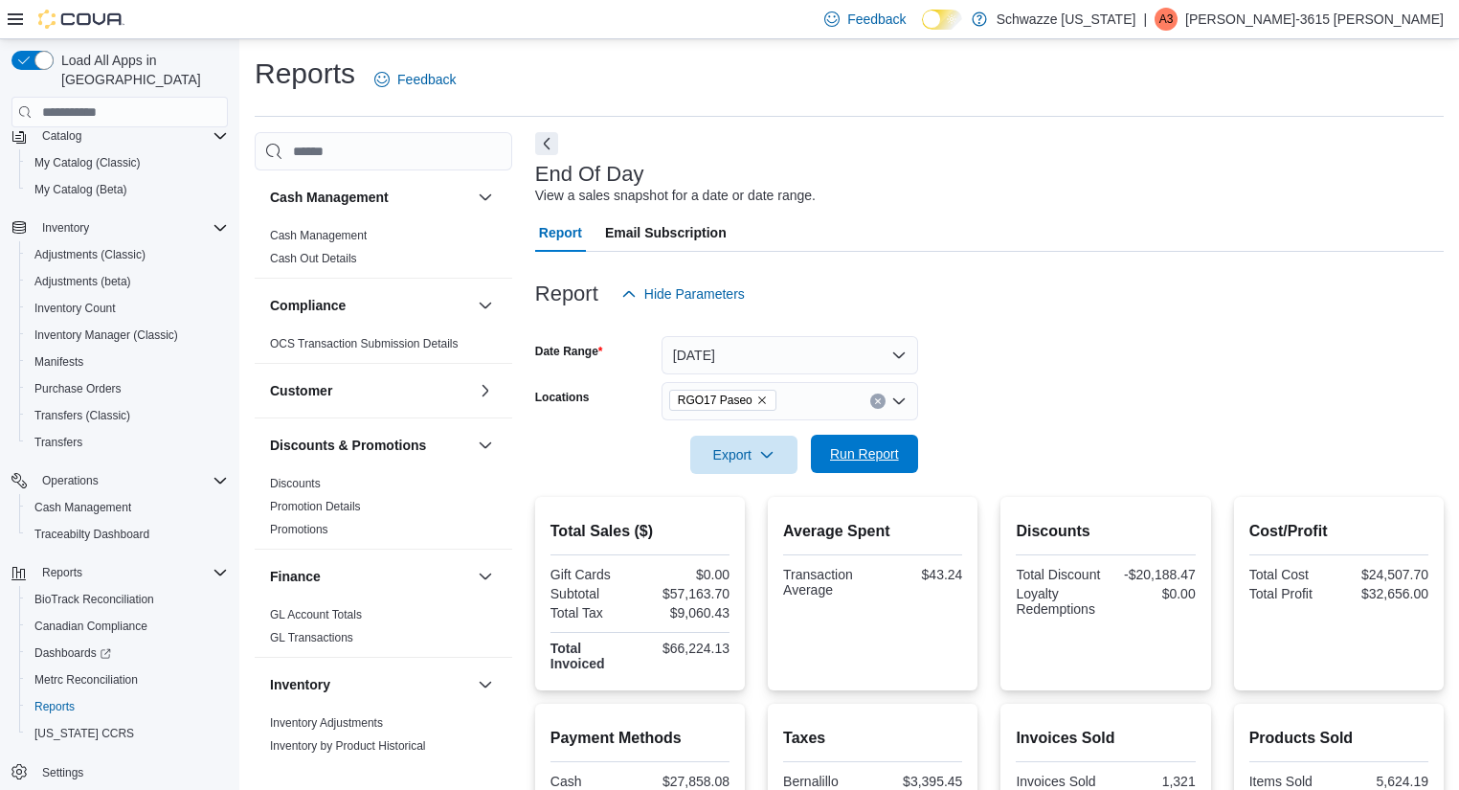
click at [871, 444] on span "Run Report" at bounding box center [864, 454] width 84 height 38
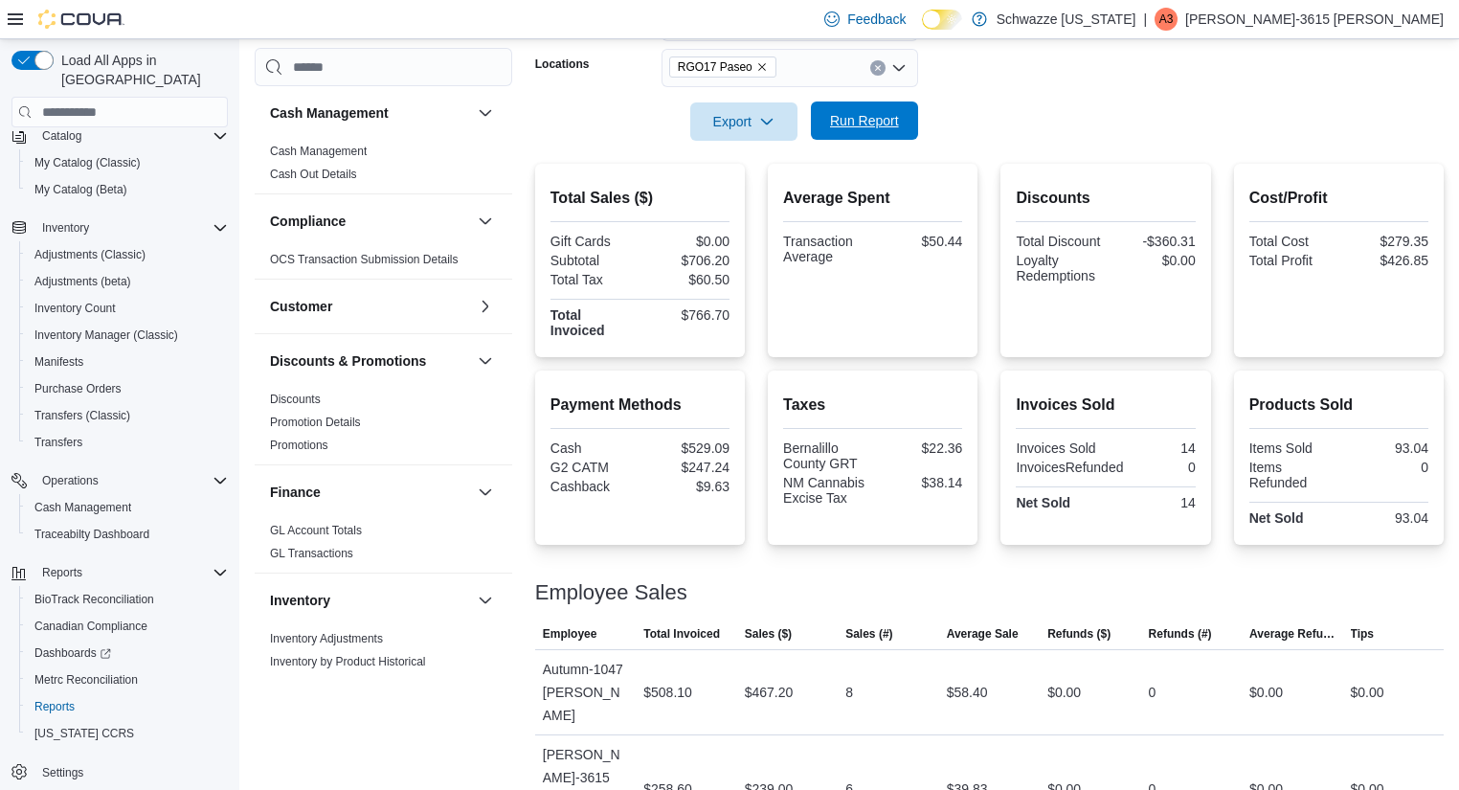
click at [881, 111] on span "Run Report" at bounding box center [864, 120] width 84 height 38
click at [811, 176] on div "Average Spent Transaction Average $49.75" at bounding box center [873, 260] width 210 height 193
click at [860, 129] on span "Run Report" at bounding box center [864, 120] width 69 height 19
click at [827, 123] on span "Run Report" at bounding box center [864, 120] width 84 height 38
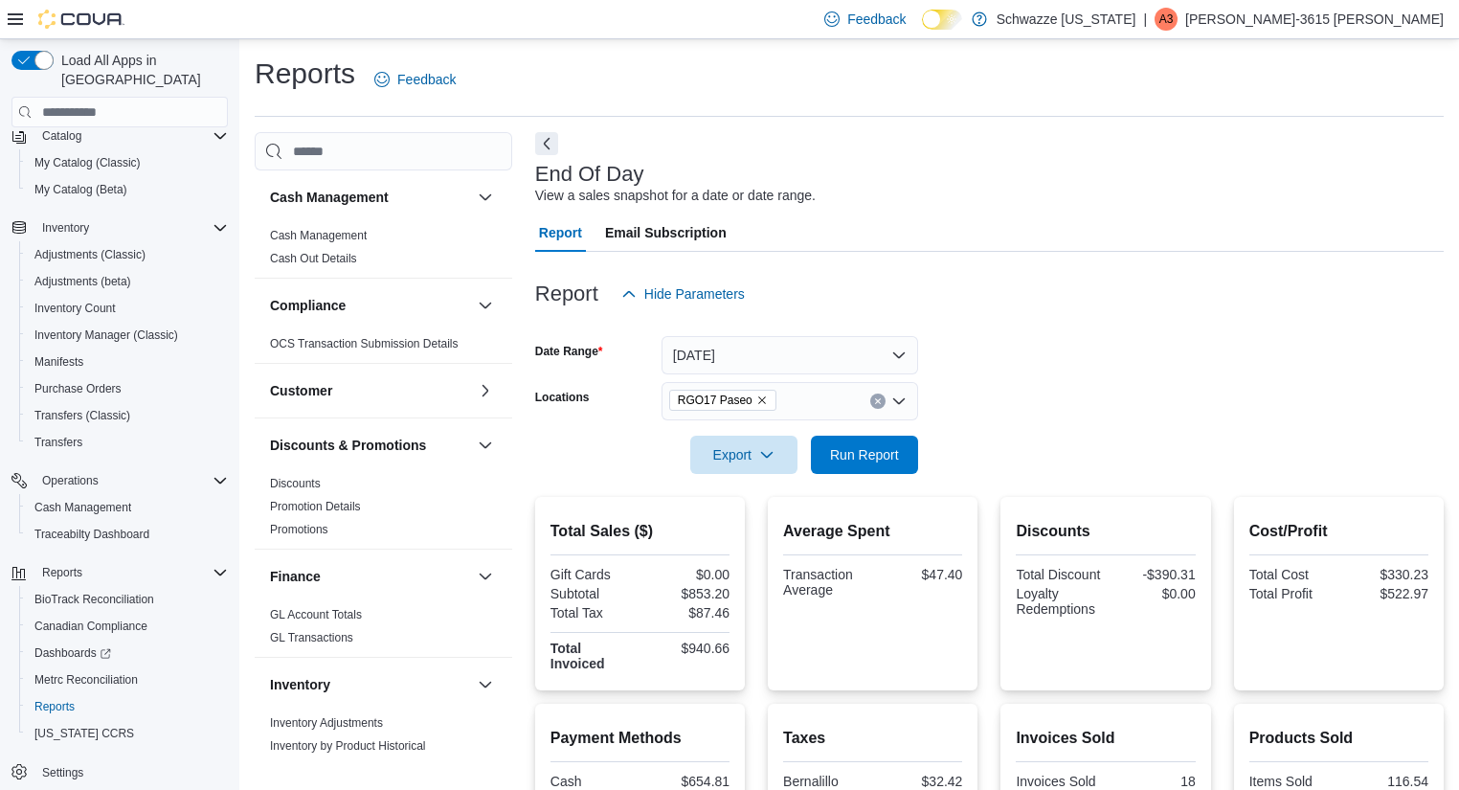
click at [1127, 327] on div at bounding box center [989, 324] width 908 height 23
click at [874, 402] on icon "Clear input" at bounding box center [878, 401] width 8 height 8
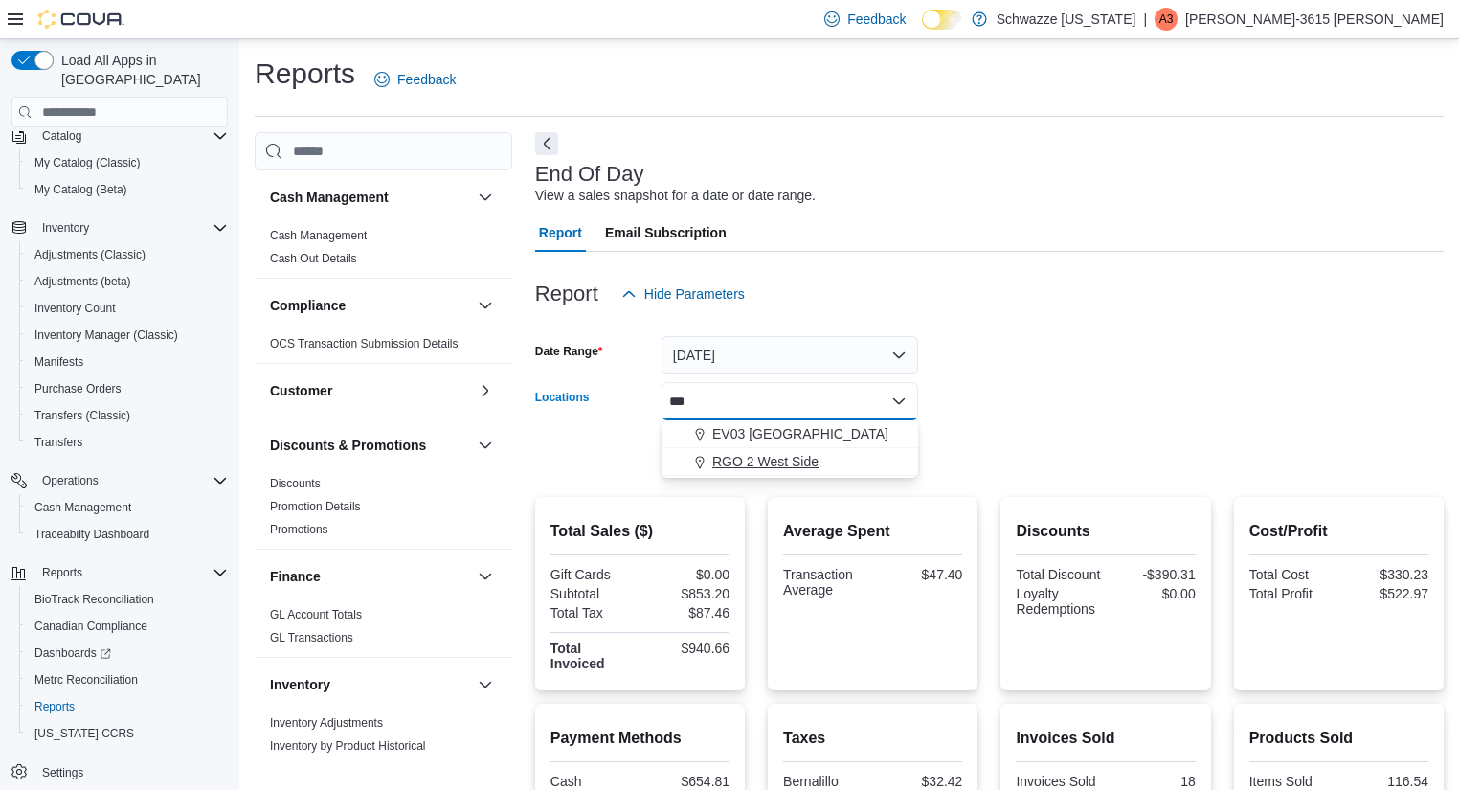
type input "***"
click at [820, 463] on div "RGO 2 West Side" at bounding box center [790, 461] width 234 height 19
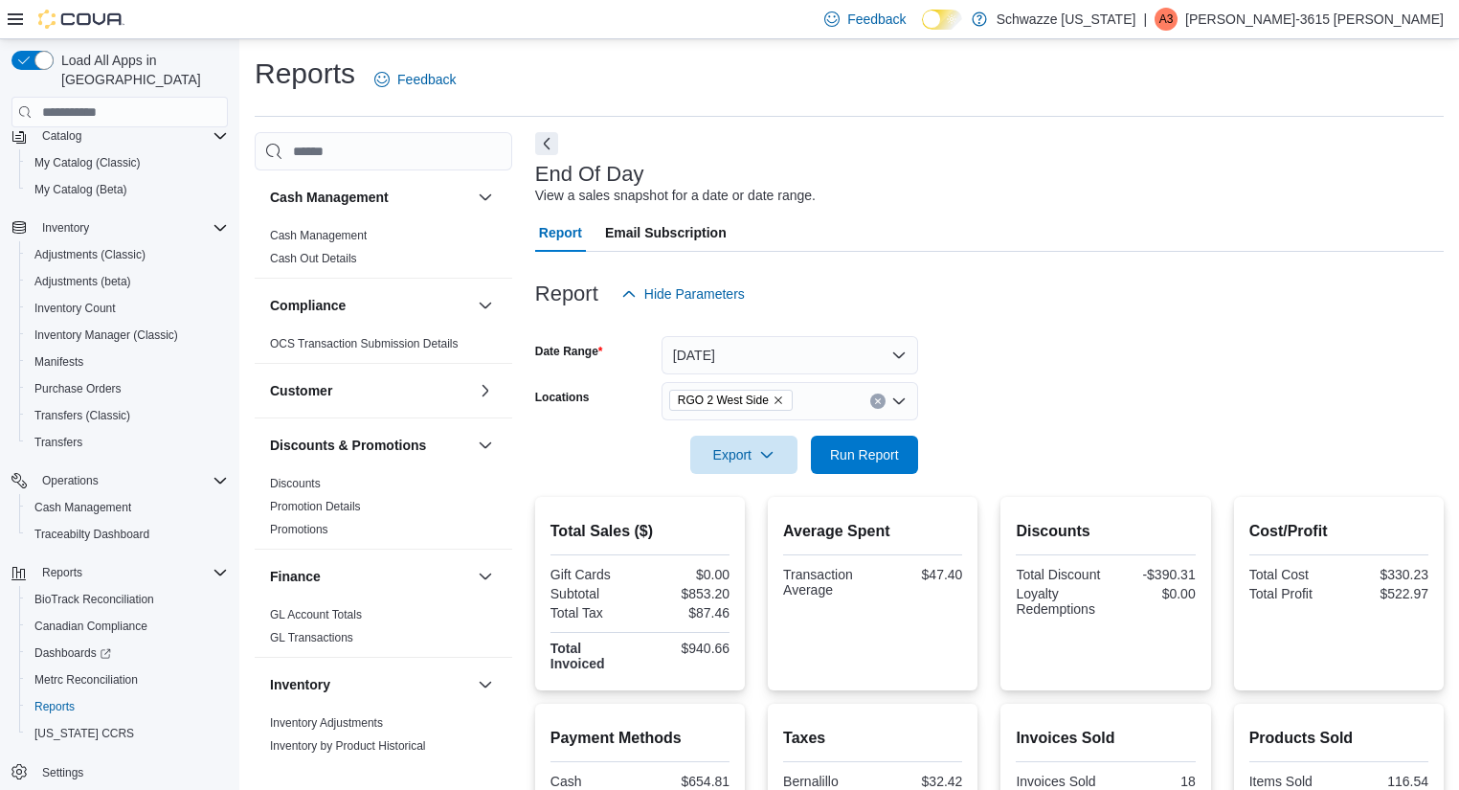
click at [1027, 456] on form "Date Range [DATE] Locations RGO 2 West Side Export Run Report" at bounding box center [989, 393] width 908 height 161
click at [907, 456] on button "Run Report" at bounding box center [864, 454] width 107 height 38
click at [874, 398] on icon "Clear input" at bounding box center [878, 401] width 8 height 8
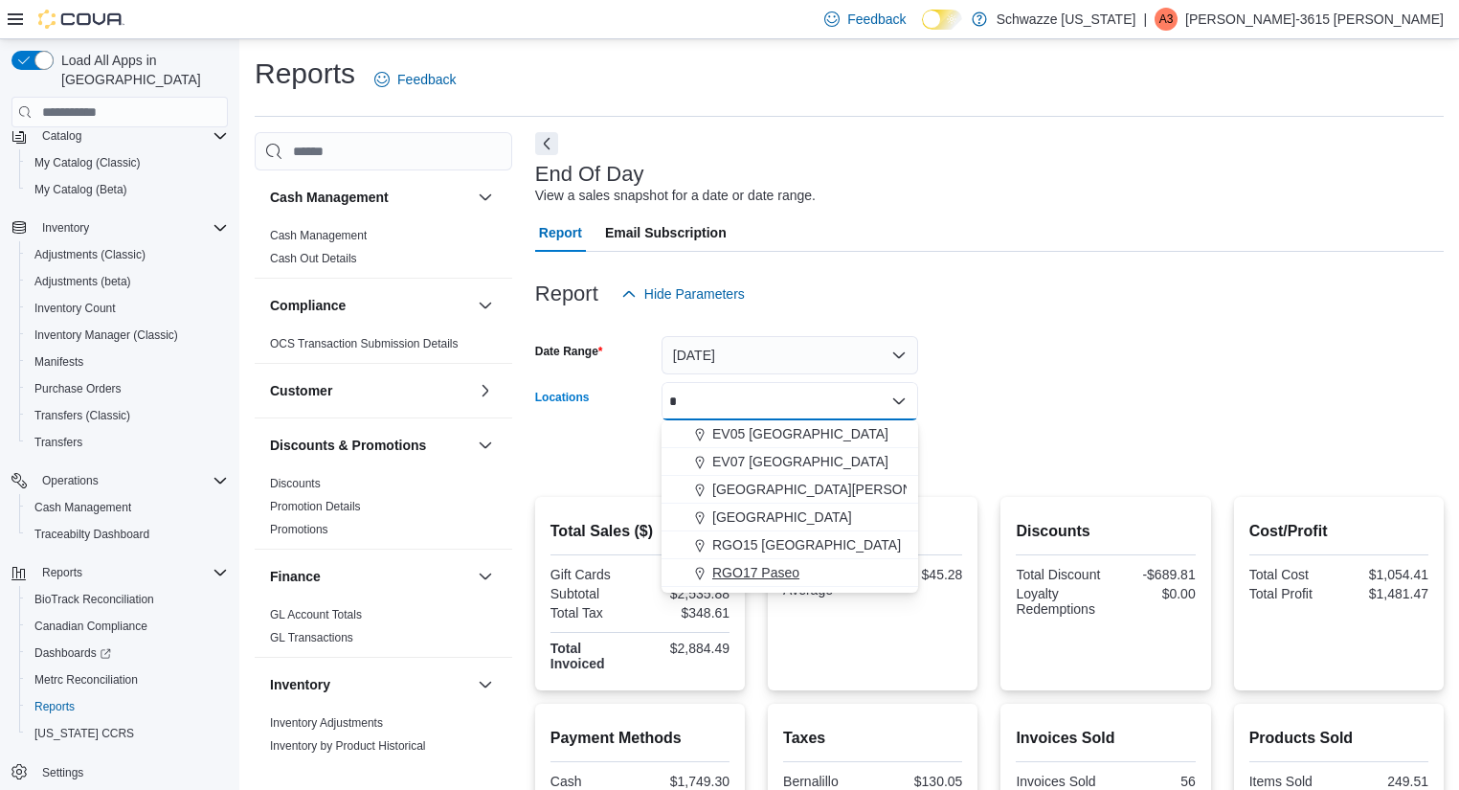
type input "*"
click at [757, 562] on button "RGO17 Paseo" at bounding box center [789, 573] width 257 height 28
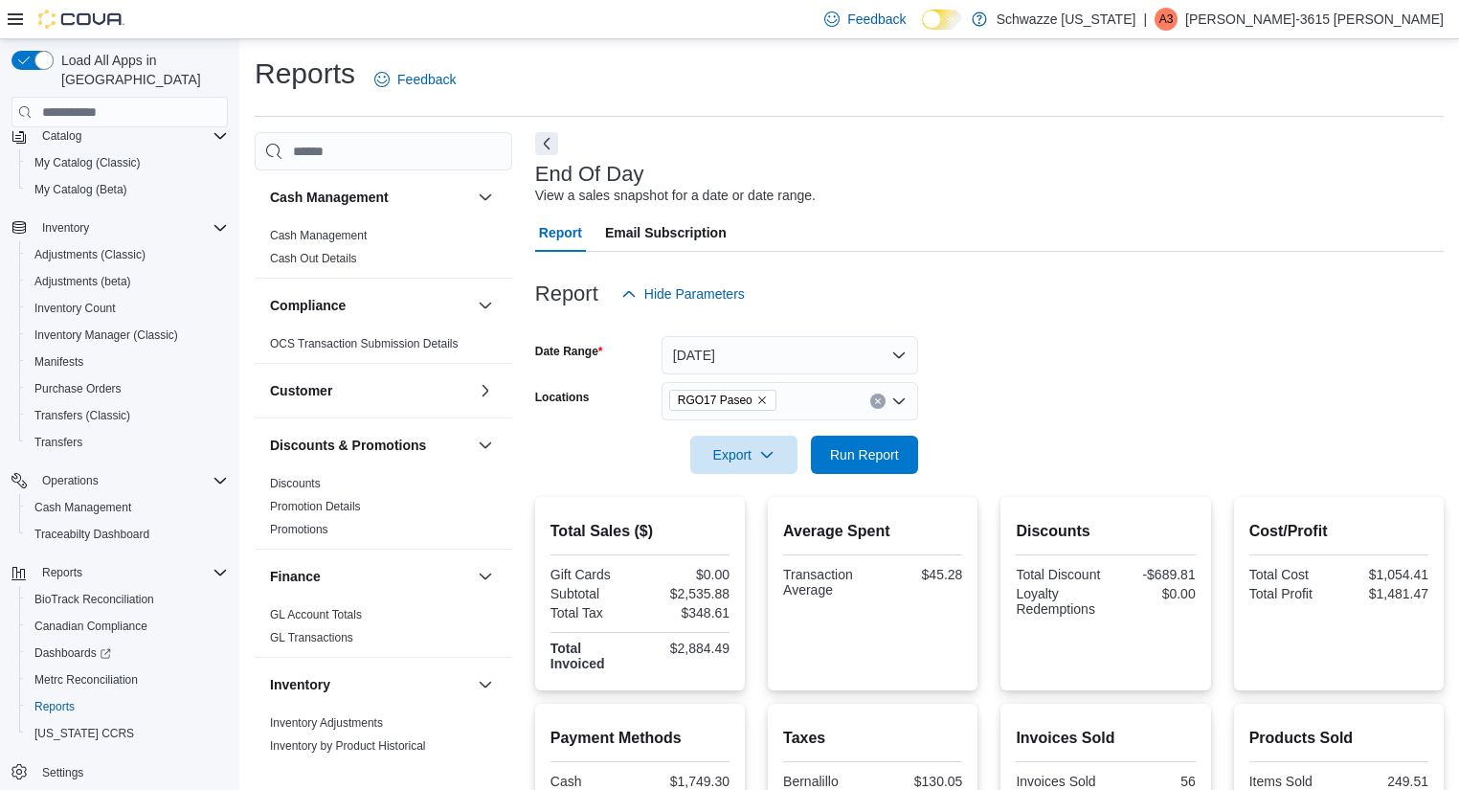
click at [1008, 458] on form "Date Range [DATE] Locations RGO17 Paseo Export Run Report" at bounding box center [989, 393] width 908 height 161
click at [874, 448] on span "Run Report" at bounding box center [864, 453] width 69 height 19
